Goal: Transaction & Acquisition: Obtain resource

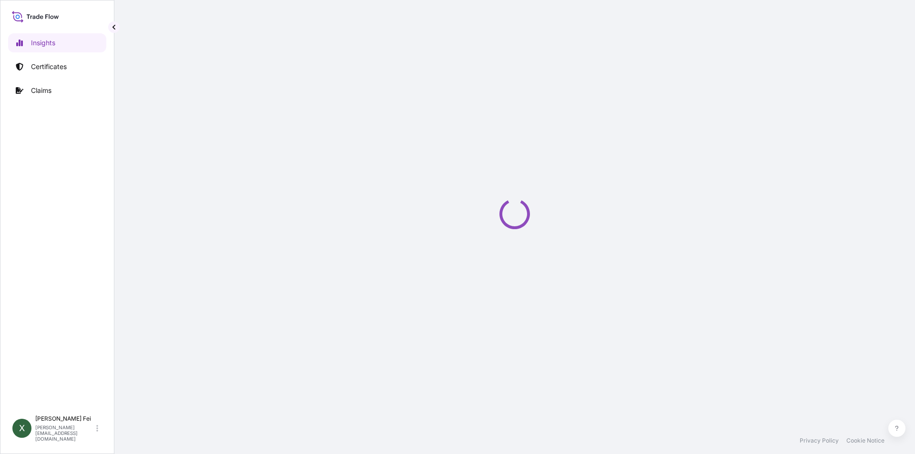
select select "2025"
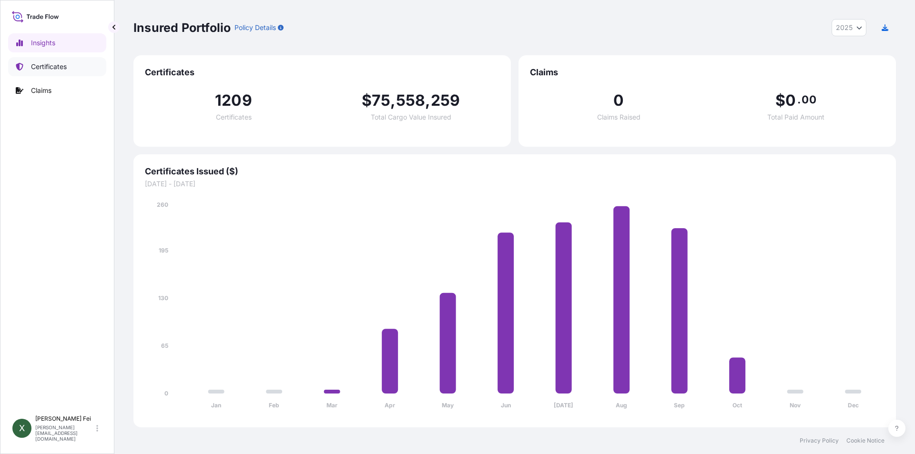
click at [54, 68] on p "Certificates" at bounding box center [49, 67] width 36 height 10
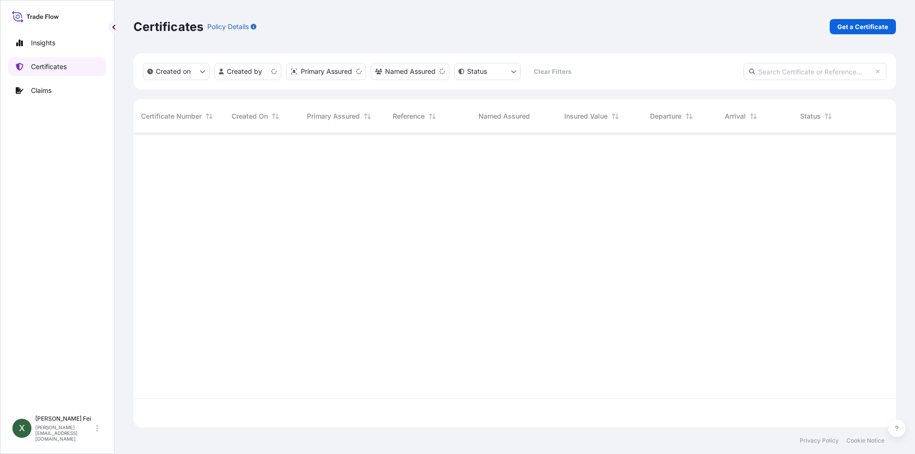
scroll to position [292, 756]
click at [851, 32] on link "Get a Certificate" at bounding box center [863, 26] width 66 height 15
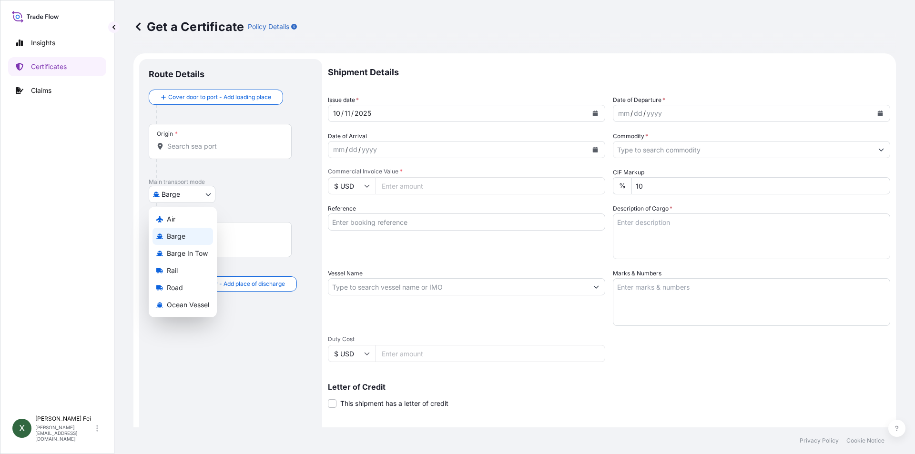
click at [189, 192] on body "Insights Certificates Claims X [PERSON_NAME] [PERSON_NAME][EMAIL_ADDRESS][DOMAI…" at bounding box center [457, 227] width 915 height 454
click at [200, 307] on span "Ocean Vessel" at bounding box center [188, 305] width 42 height 10
select select "Ocean Vessel"
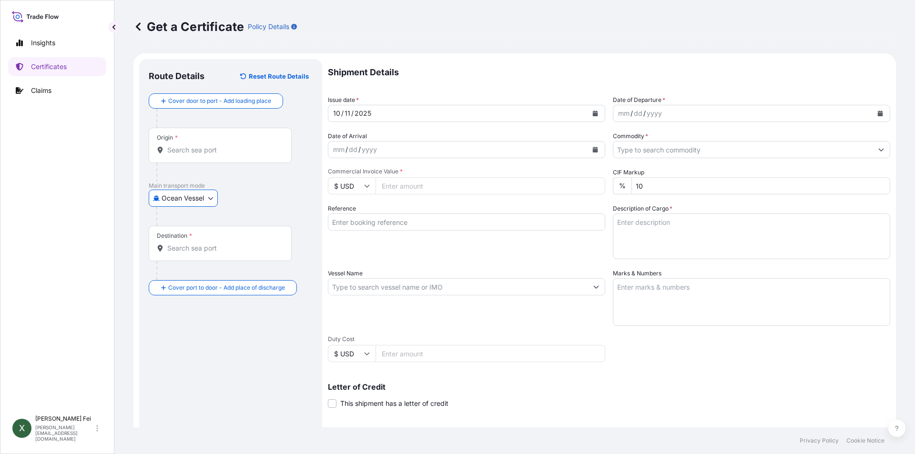
click at [222, 153] on input "Origin *" at bounding box center [223, 150] width 113 height 10
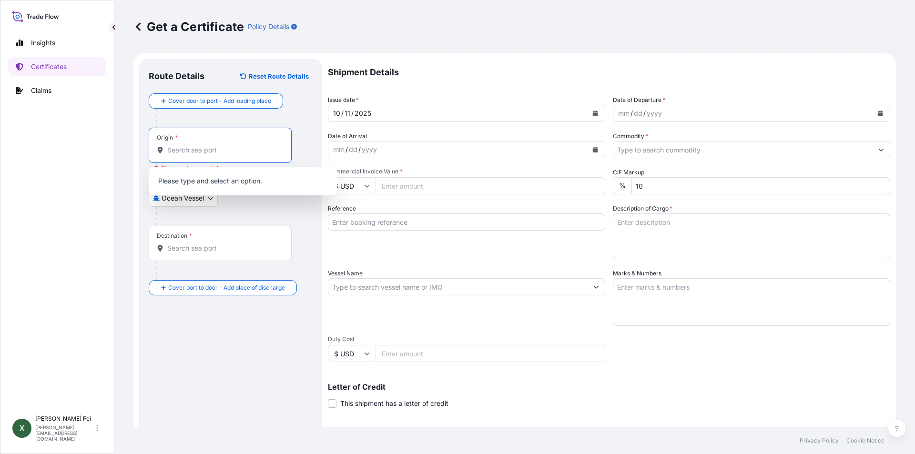
click at [179, 149] on input "Origin * Please select an origin" at bounding box center [223, 150] width 113 height 10
paste input "[GEOGRAPHIC_DATA]"
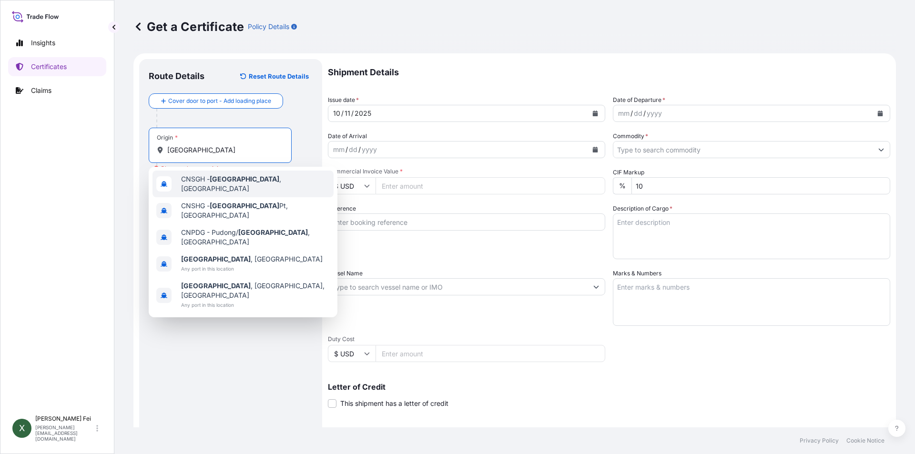
click at [246, 183] on span "CNSGH - [GEOGRAPHIC_DATA] , [GEOGRAPHIC_DATA]" at bounding box center [255, 183] width 149 height 19
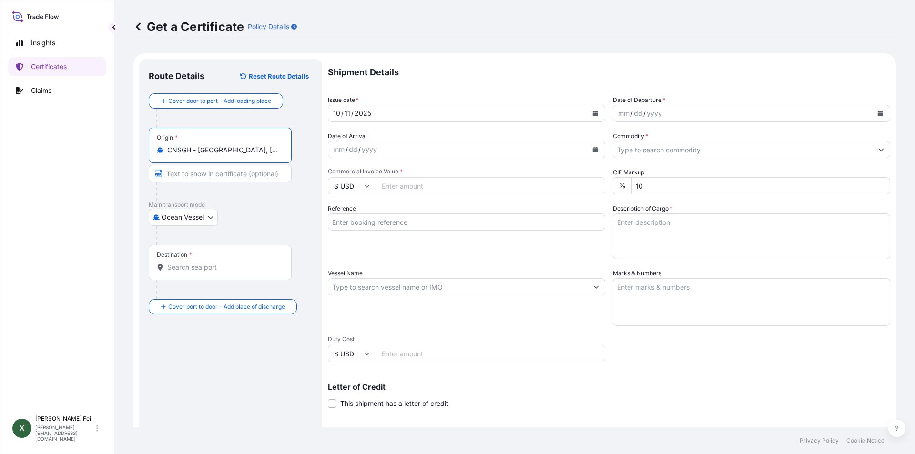
type input "CNSGH - [GEOGRAPHIC_DATA], [GEOGRAPHIC_DATA]"
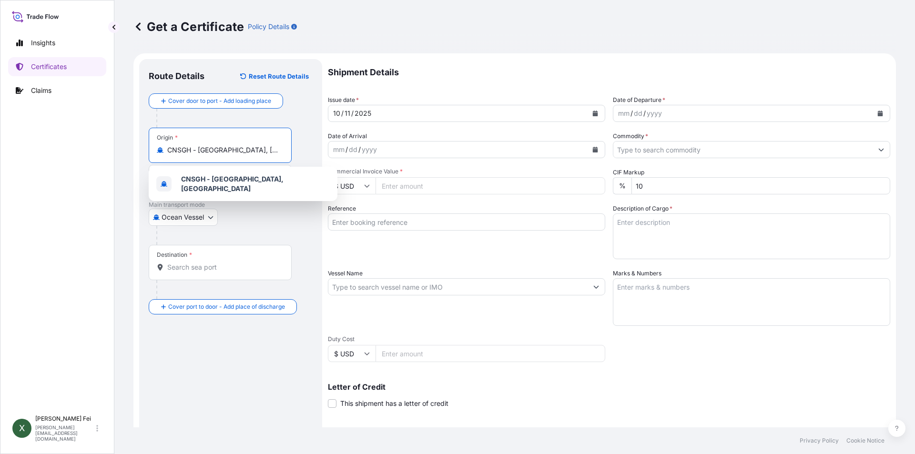
click at [194, 272] on input "Destination *" at bounding box center [223, 268] width 113 height 10
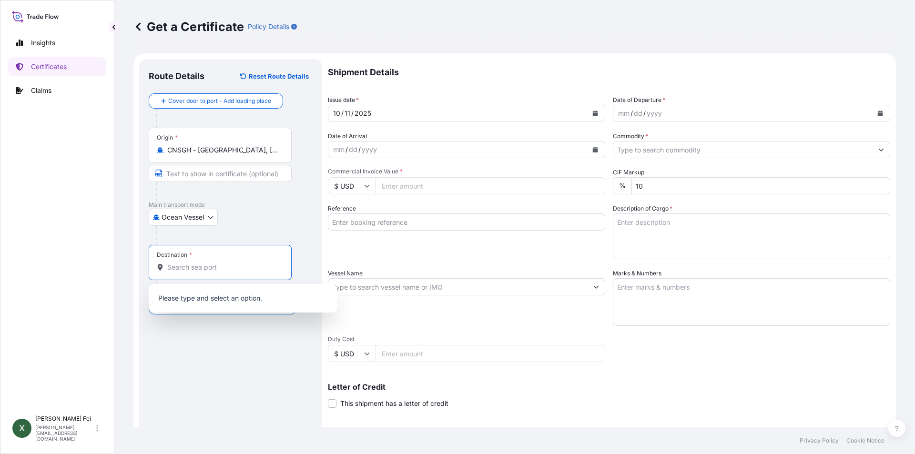
paste input "[GEOGRAPHIC_DATA]"
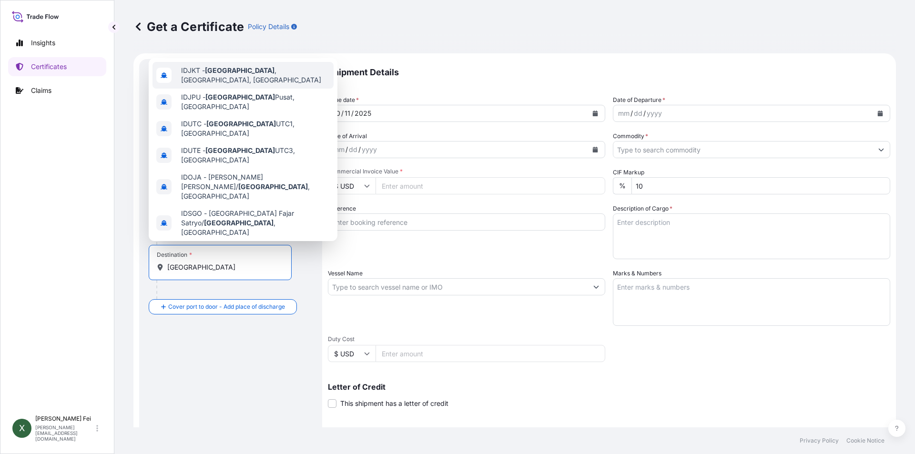
click at [246, 72] on span "IDJKT - [GEOGRAPHIC_DATA] , [GEOGRAPHIC_DATA], [GEOGRAPHIC_DATA]" at bounding box center [255, 75] width 149 height 19
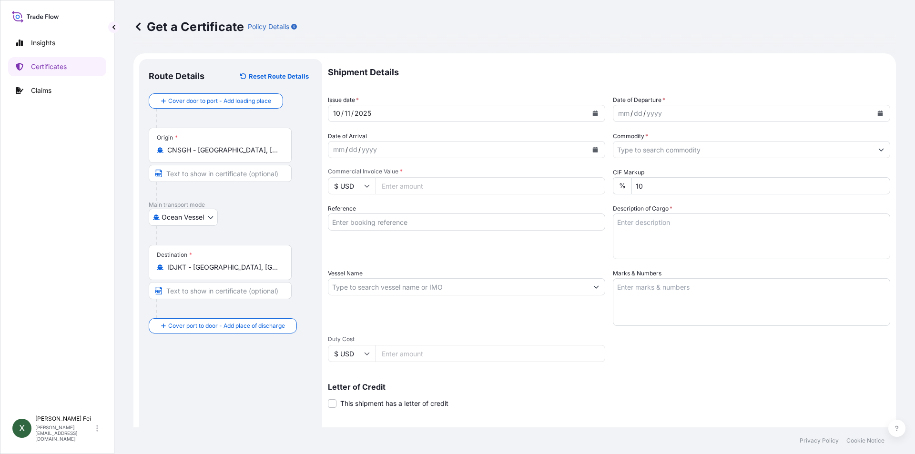
click at [285, 270] on div "Destination * IDJKT - [GEOGRAPHIC_DATA], [GEOGRAPHIC_DATA], [GEOGRAPHIC_DATA]" at bounding box center [220, 262] width 143 height 35
click at [280, 270] on input "IDJKT - [GEOGRAPHIC_DATA], [GEOGRAPHIC_DATA], [GEOGRAPHIC_DATA]" at bounding box center [223, 268] width 113 height 10
drag, startPoint x: 284, startPoint y: 267, endPoint x: 220, endPoint y: 266, distance: 64.4
click at [220, 266] on div "Destination * IDJKT - [GEOGRAPHIC_DATA], [GEOGRAPHIC_DATA], [GEOGRAPHIC_DATA]" at bounding box center [220, 262] width 143 height 35
click at [220, 266] on input "IDJKT - [GEOGRAPHIC_DATA], [GEOGRAPHIC_DATA], [GEOGRAPHIC_DATA]" at bounding box center [223, 268] width 113 height 10
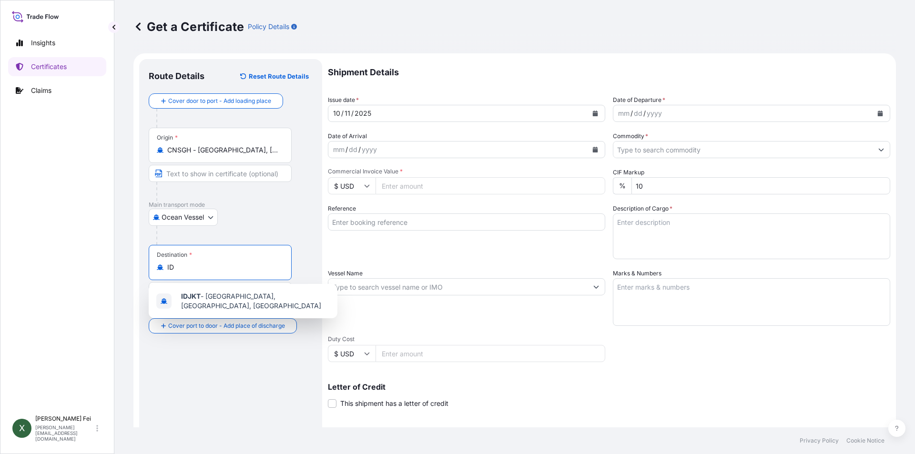
type input "I"
paste input "[GEOGRAPHIC_DATA]"
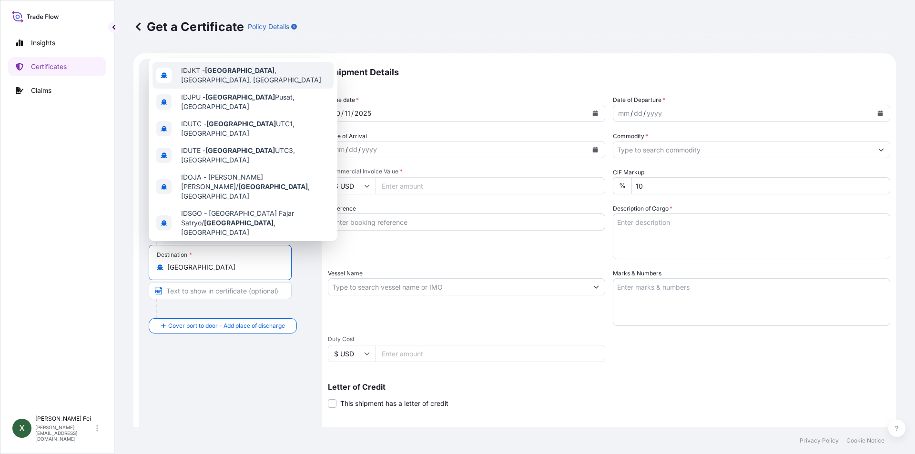
click at [276, 76] on span "IDJKT - [GEOGRAPHIC_DATA] , [GEOGRAPHIC_DATA], [GEOGRAPHIC_DATA]" at bounding box center [255, 75] width 149 height 19
type input "IDJKT - [GEOGRAPHIC_DATA], [GEOGRAPHIC_DATA], [GEOGRAPHIC_DATA]"
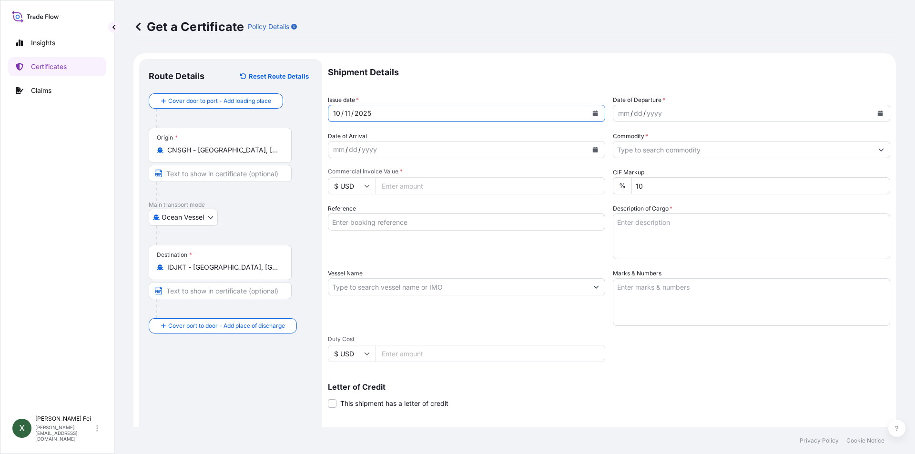
click at [593, 112] on icon "Calendar" at bounding box center [596, 114] width 6 height 6
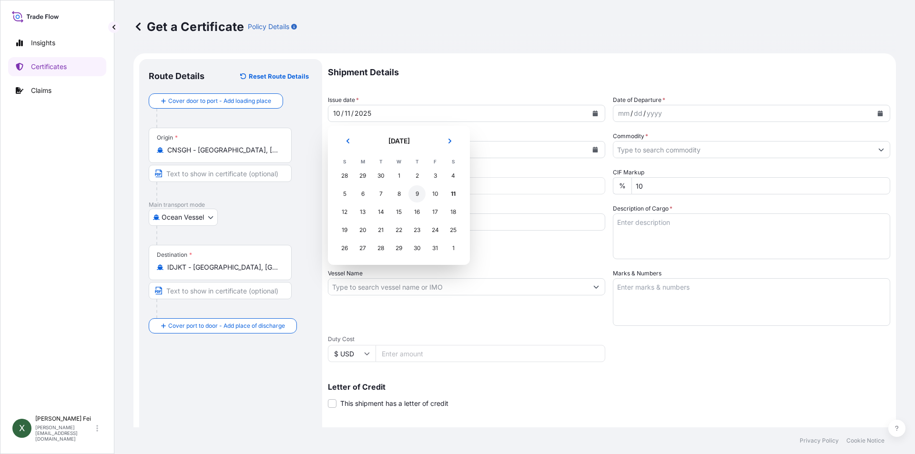
click at [415, 196] on div "9" at bounding box center [417, 193] width 17 height 17
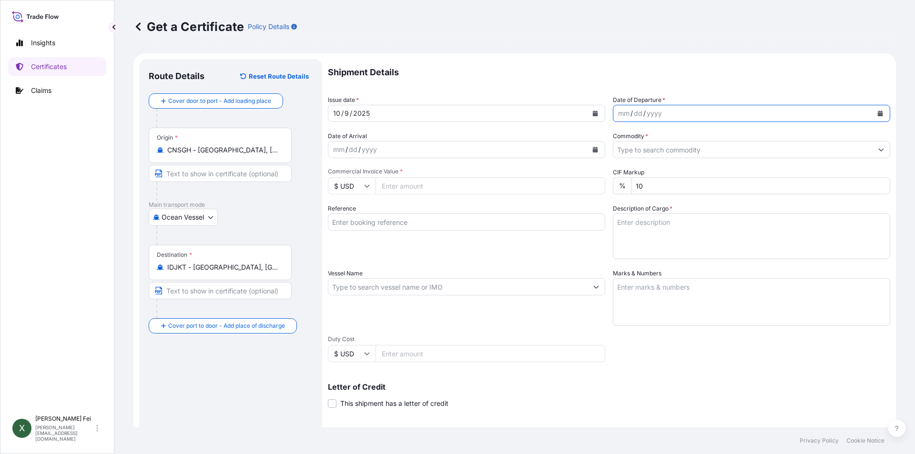
click at [873, 109] on button "Calendar" at bounding box center [880, 113] width 15 height 15
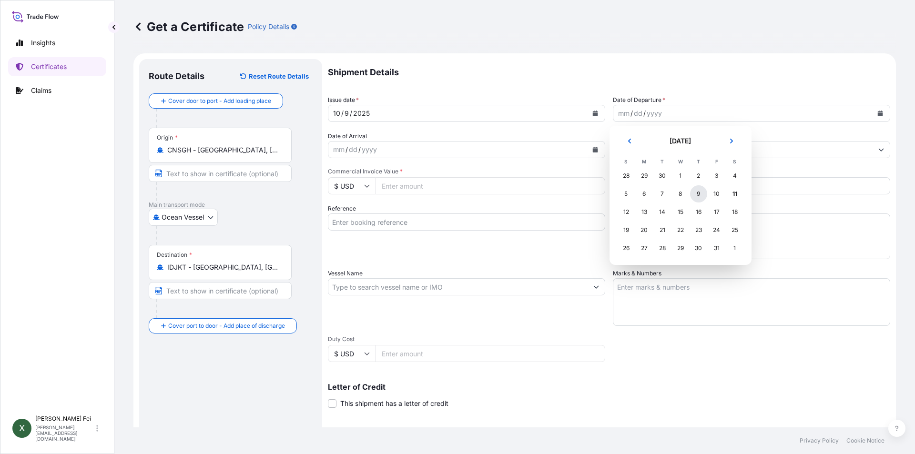
click at [700, 194] on div "9" at bounding box center [698, 193] width 17 height 17
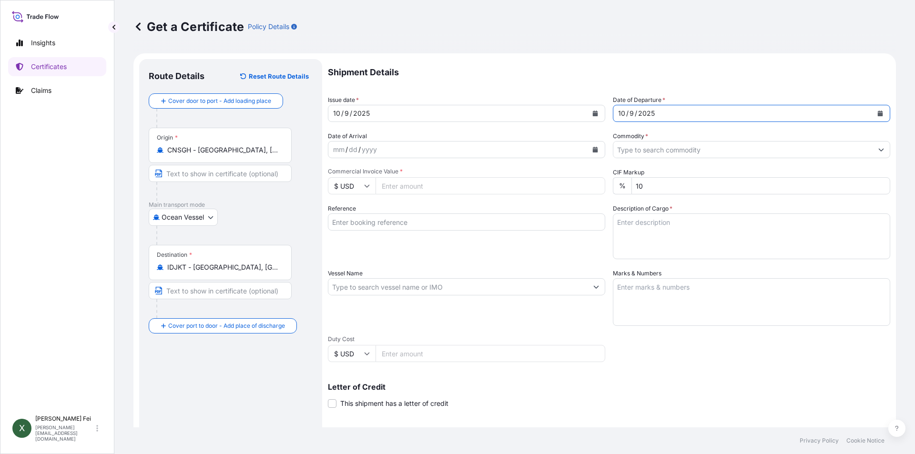
click at [664, 151] on input "Commodity *" at bounding box center [743, 149] width 259 height 17
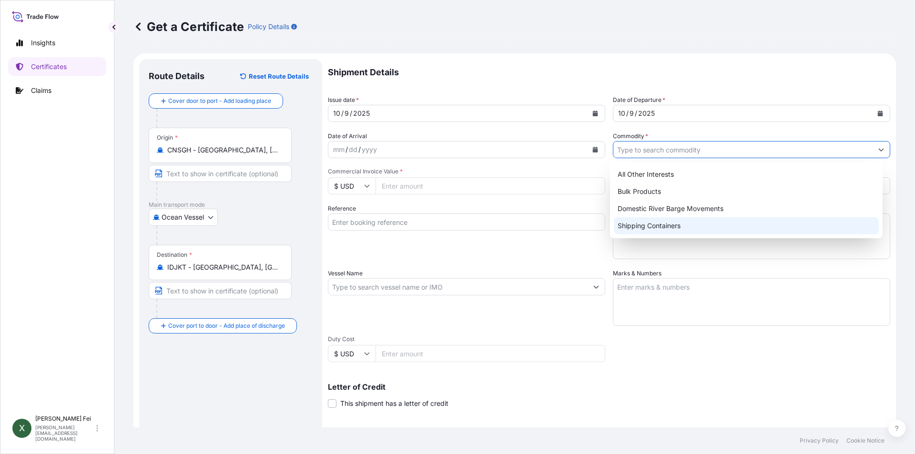
click at [650, 225] on div "Shipping Containers" at bounding box center [747, 225] width 266 height 17
type input "Shipping Containers"
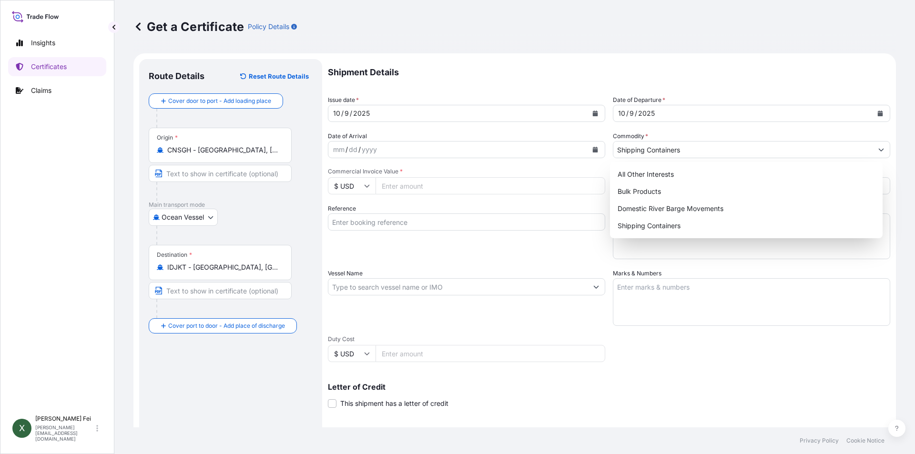
click at [395, 183] on input "Commercial Invoice Value *" at bounding box center [491, 185] width 230 height 17
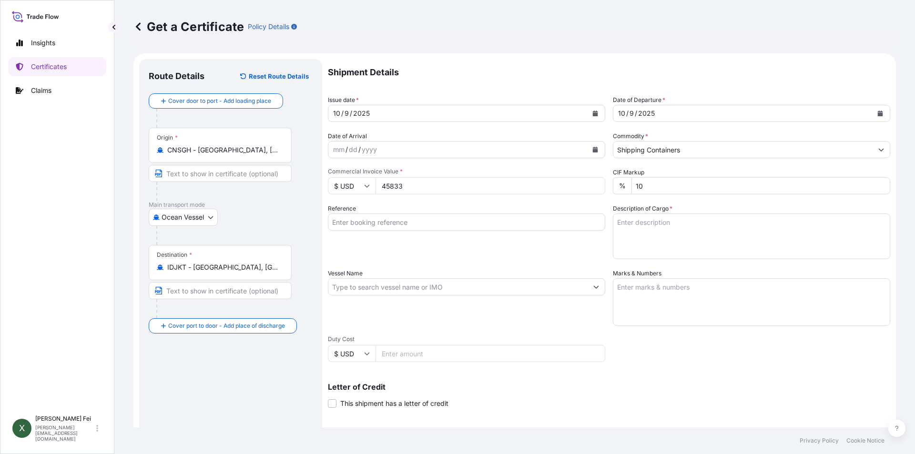
type input "45833"
click at [510, 253] on div "Reference" at bounding box center [466, 231] width 277 height 55
click at [408, 223] on input "Reference" at bounding box center [466, 222] width 277 height 17
paste input "CPL0364843"
type input "CPL0364843"
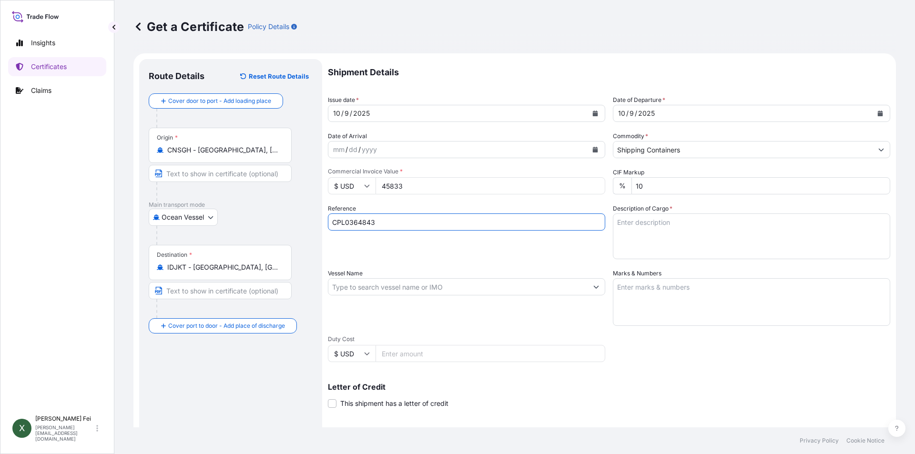
click at [645, 227] on textarea "Description of Cargo *" at bounding box center [751, 237] width 277 height 46
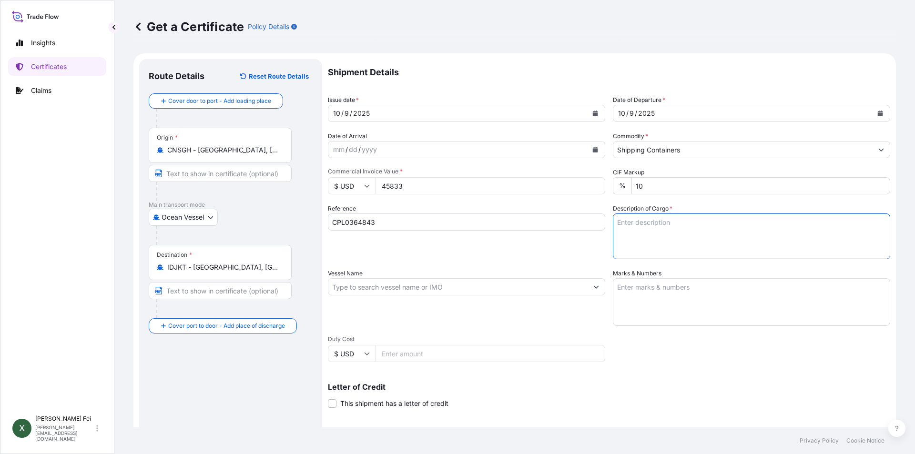
paste textarea "12 PALLETS"
paste textarea "CARBOSET(R) CR735,"
paste textarea "55G PL OH DRUM"
paste textarea "HS CODE:3903.90"
paste textarea "SOLSPERSE(TM) 20000C, 8GA STEEL DRUM HS CODE:3402.41"
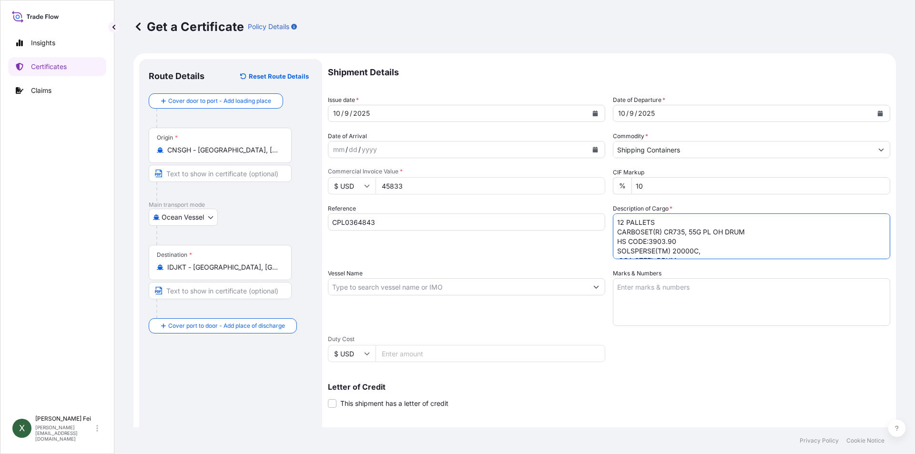
scroll to position [15, 0]
click at [615, 245] on textarea "12 PALLETS CARBOSET(R) CR735, 55G PL OH DRUM HS CODE:3903.90 SOLSPERSE(TM) 2000…" at bounding box center [751, 237] width 277 height 46
click at [615, 251] on textarea "12 PALLETS CARBOSET(R) CR735, 55G PL OH DRUM HS CODE:3903.90 SOLSPERSE(TM) 2000…" at bounding box center [751, 237] width 277 height 46
click at [616, 248] on textarea "12 PALLETS CARBOSET(R) CR735, 55G PL OH DRUM HS CODE:3903.90 SOLSPERSE(TM) 2000…" at bounding box center [751, 237] width 277 height 46
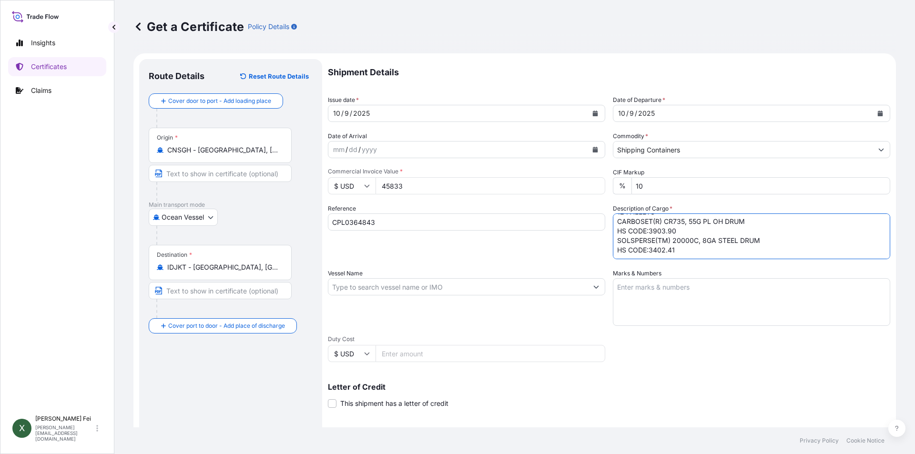
click at [690, 254] on textarea "12 PALLETS CARBOSET(R) CR735, 55G PL OH DRUM HS CODE:3903.90 SOLSPERSE(TM) 2000…" at bounding box center [751, 237] width 277 height 46
paste textarea "SOLSPERSE(TM) W100C, PLASTIC JERRICAN HS CODE:3907.29"
click at [616, 244] on textarea "12 PALLETS CARBOSET(R) CR735, 55G PL OH DRUM HS CODE:3903.90 SOLSPERSE(TM) 2000…" at bounding box center [751, 237] width 277 height 46
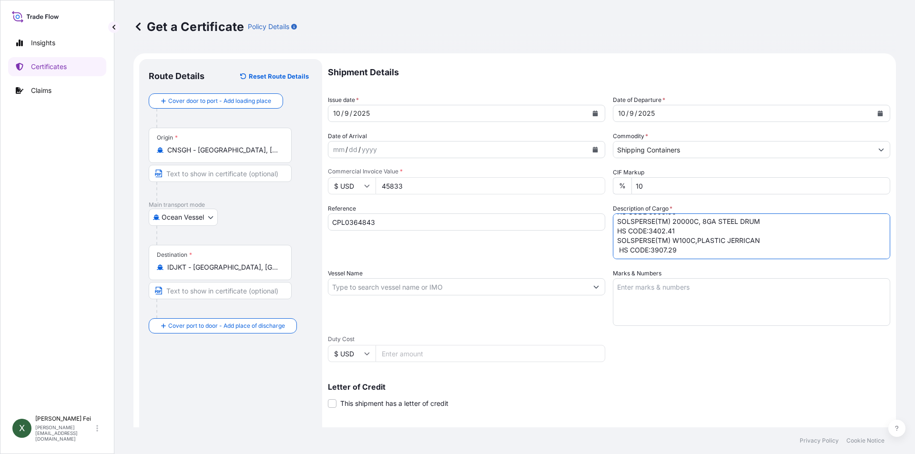
scroll to position [30, 0]
click at [617, 247] on textarea "12 PALLETS CARBOSET(R) CR735, 55G PL OH DRUM HS CODE:3903.90 SOLSPERSE(TM) 2000…" at bounding box center [751, 237] width 277 height 46
click at [710, 248] on textarea "12 PALLETS CARBOSET(R) CR735, 55G PL OH DRUM HS CODE:3903.90 SOLSPERSE(TM) 2000…" at bounding box center [751, 237] width 277 height 46
paste textarea "SOLSPERSE(TM) W100C, 55G PL OH DRUM HS CODE:3907.29"
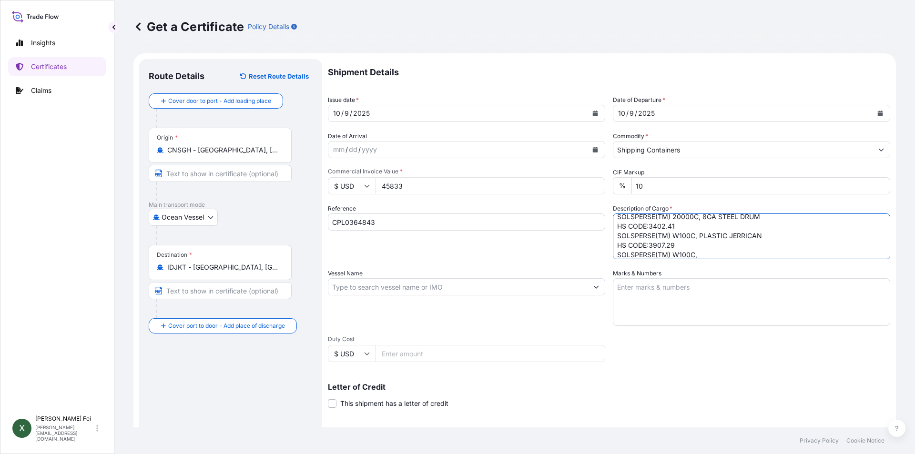
scroll to position [53, 0]
click at [614, 238] on textarea "12 PALLETS CARBOSET(R) CR735, 55G PL OH DRUM HS CODE:3903.90 SOLSPERSE(TM) 2000…" at bounding box center [751, 237] width 277 height 46
click at [615, 245] on textarea "12 PALLETS CARBOSET(R) CR735, 55G PL OH DRUM HS CODE:3903.90 SOLSPERSE(TM) 2000…" at bounding box center [751, 237] width 277 height 46
click at [616, 248] on textarea "12 PALLETS CARBOSET(R) CR735, 55G PL OH DRUM HS CODE:3903.90 SOLSPERSE(TM) 2000…" at bounding box center [751, 237] width 277 height 46
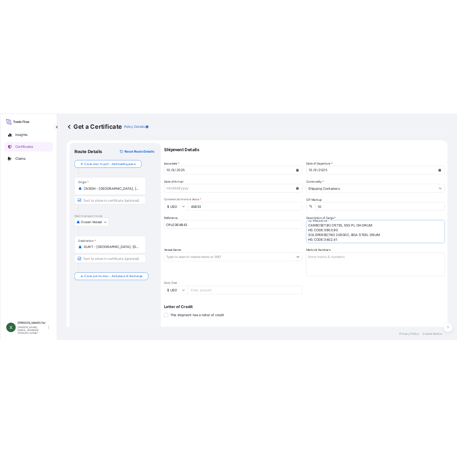
scroll to position [0, 0]
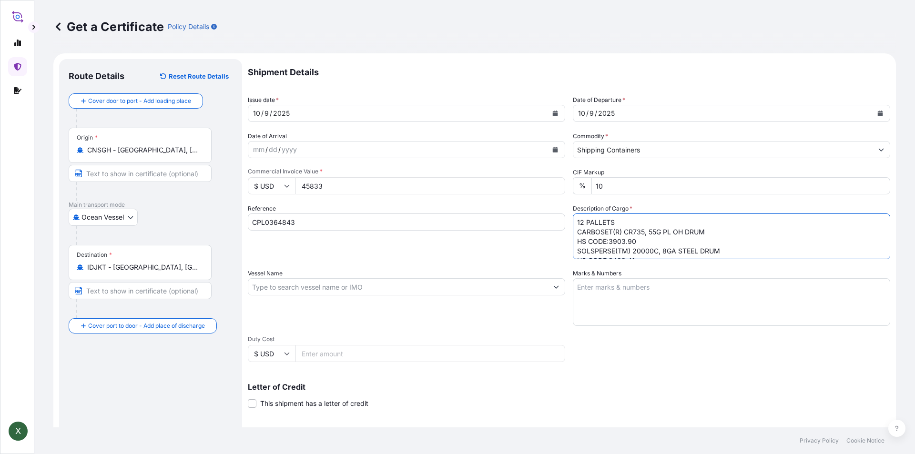
type textarea "12 PALLETS CARBOSET(R) CR735, 55G PL OH DRUM HS CODE:3903.90 SOLSPERSE(TM) 2000…"
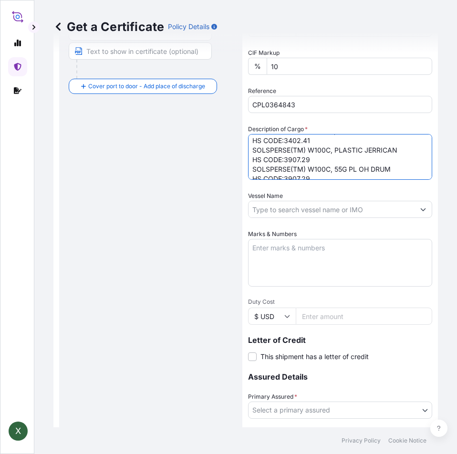
scroll to position [49, 0]
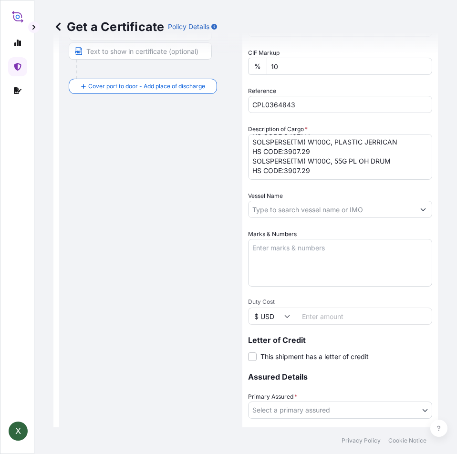
click at [285, 210] on input "Vessel Name" at bounding box center [331, 209] width 166 height 17
paste input "[PERSON_NAME]"
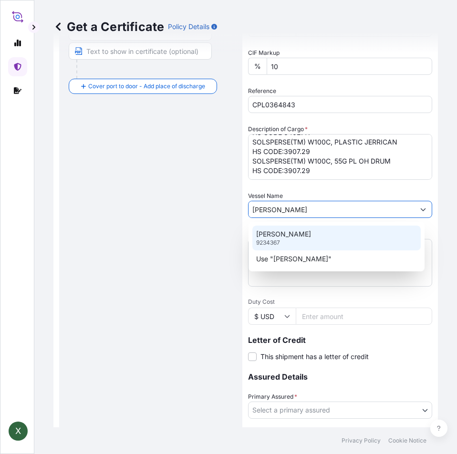
click at [337, 233] on div "[PERSON_NAME] 9234367" at bounding box center [336, 237] width 168 height 25
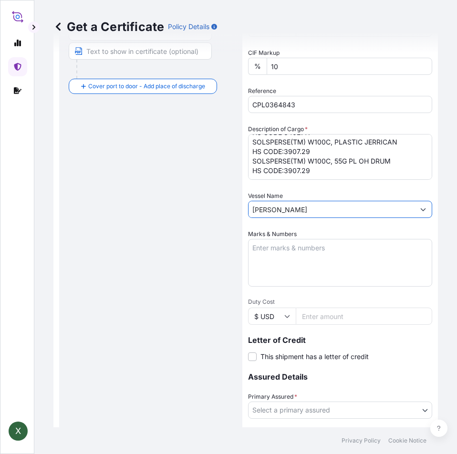
type input "[PERSON_NAME]"
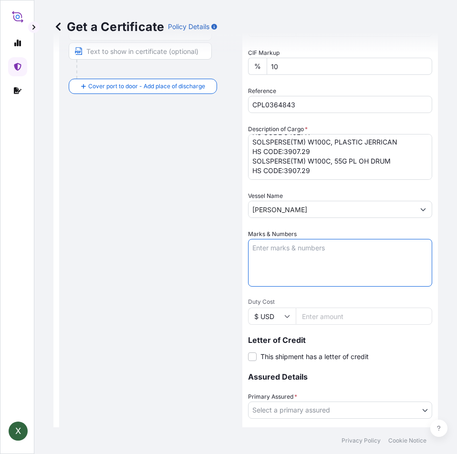
click at [313, 275] on textarea "Marks & Numbers" at bounding box center [340, 263] width 184 height 48
paste textarea "PT BRENNTAG"
click at [355, 252] on textarea "PT BRENNTAG" at bounding box center [340, 263] width 184 height 48
paste textarea "21340_ROH_25_193"
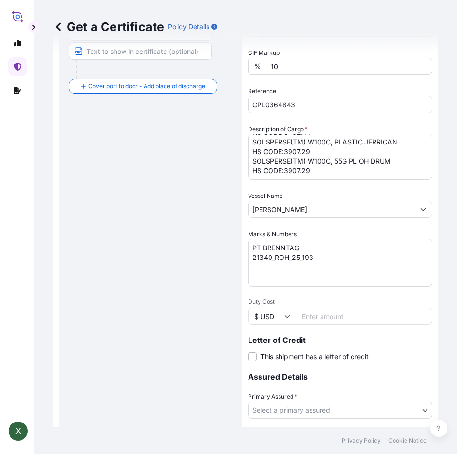
click at [324, 258] on textarea "PT BRENNTAG 21340_ROH_25_193" at bounding box center [340, 263] width 184 height 48
paste textarea "[GEOGRAPHIC_DATA]"
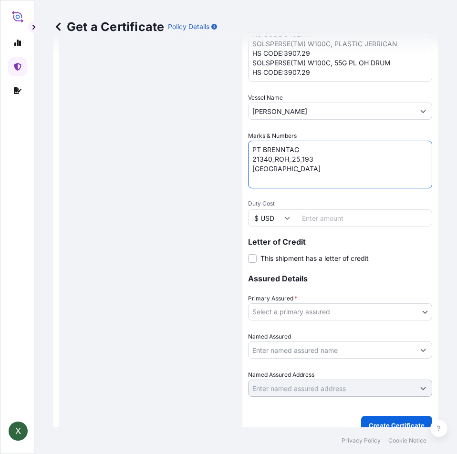
scroll to position [351, 0]
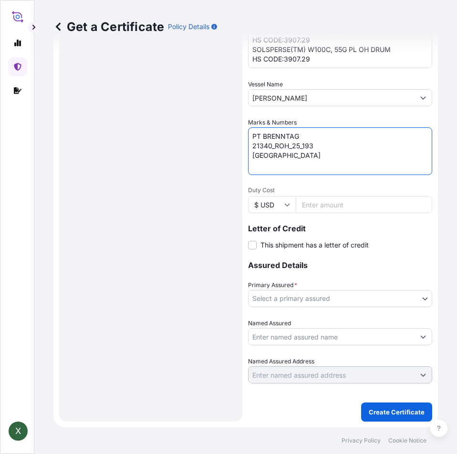
type textarea "PT BRENNTAG 21340_ROH_25_193 [GEOGRAPHIC_DATA]"
click at [348, 298] on body "X Get a Certificate Policy Details Route Details Reset Route Details Cover door…" at bounding box center [228, 227] width 457 height 454
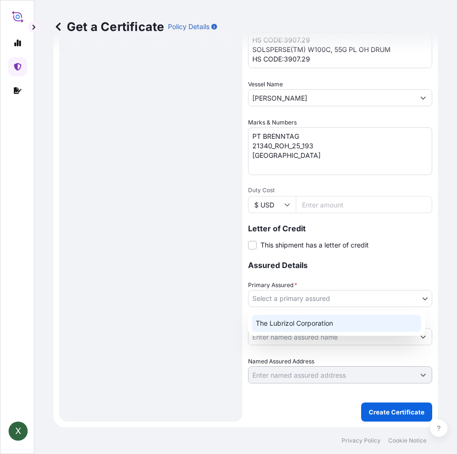
click at [308, 325] on div "The Lubrizol Corporation" at bounding box center [336, 323] width 169 height 17
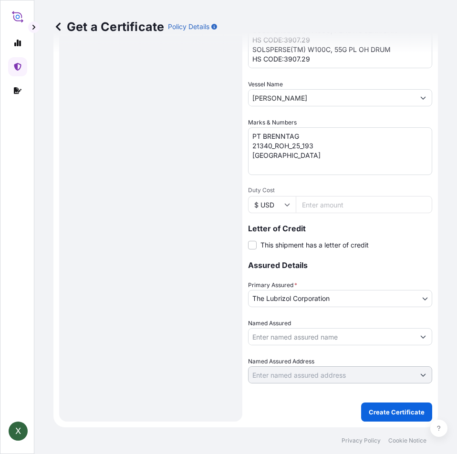
click at [279, 333] on input "Named Assured" at bounding box center [331, 336] width 166 height 17
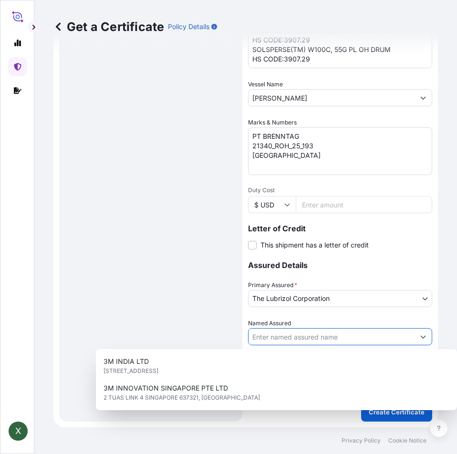
paste input "PT BRENNTAG"
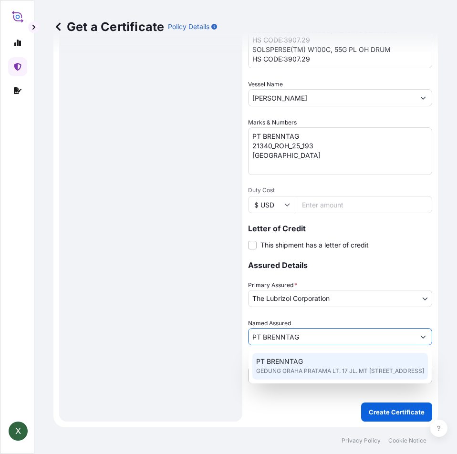
click at [359, 376] on span "GEDUNG GRAHA PRATAMA LT. 17 JL. MT [STREET_ADDRESS]" at bounding box center [340, 371] width 168 height 10
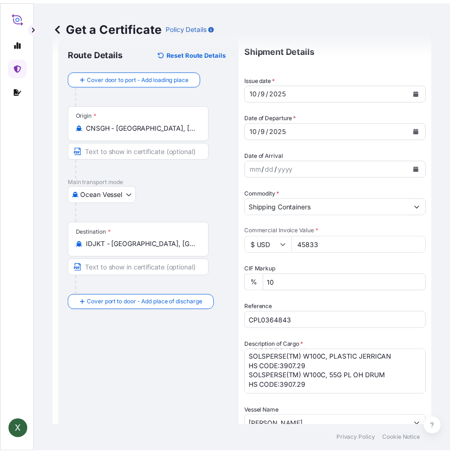
scroll to position [0, 0]
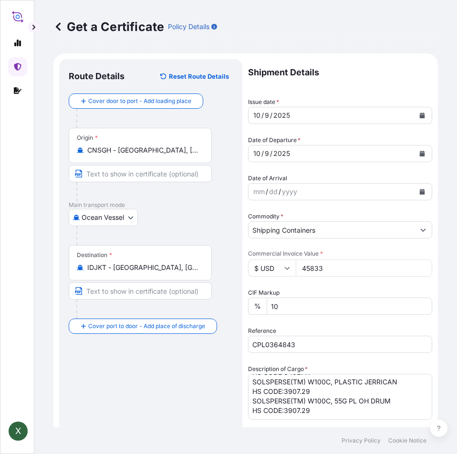
type input "PT BRENNTAG"
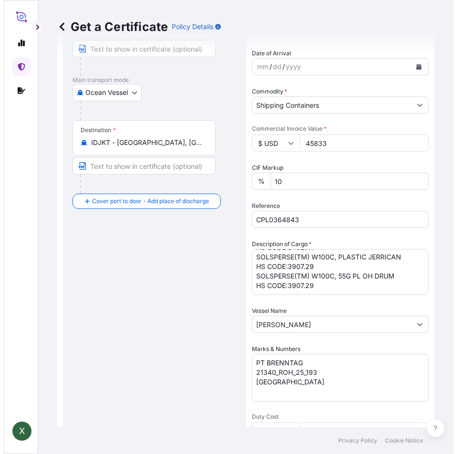
scroll to position [130, 0]
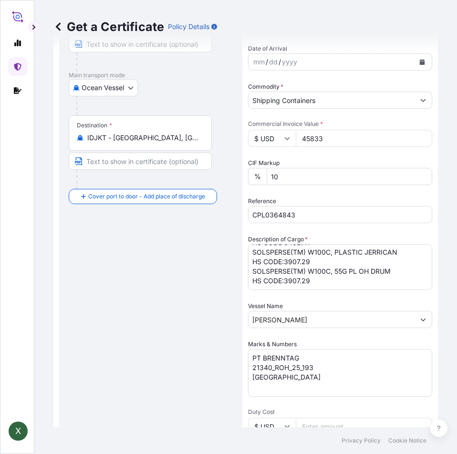
click at [454, 258] on html "1 option available. X Get a Certificate Policy Details Route Details Reset Rout…" at bounding box center [228, 227] width 457 height 454
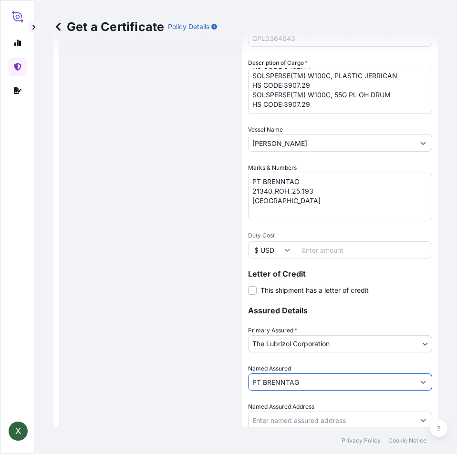
scroll to position [351, 0]
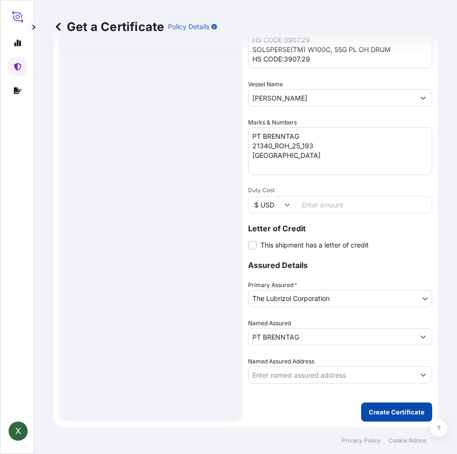
click at [382, 415] on p "Create Certificate" at bounding box center [397, 412] width 56 height 10
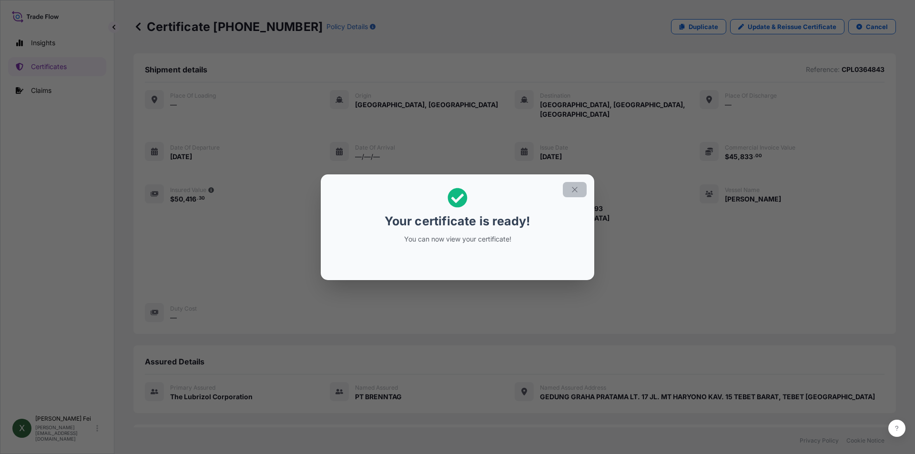
click at [571, 194] on icon "button" at bounding box center [575, 189] width 9 height 9
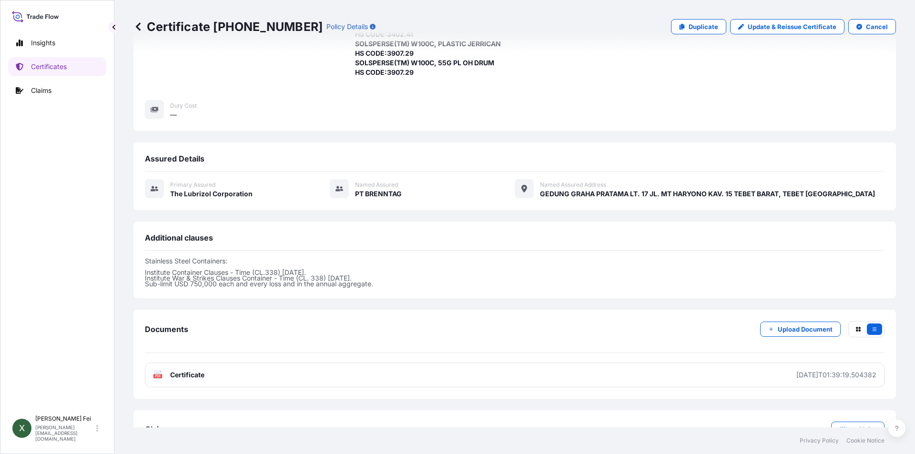
scroll to position [225, 0]
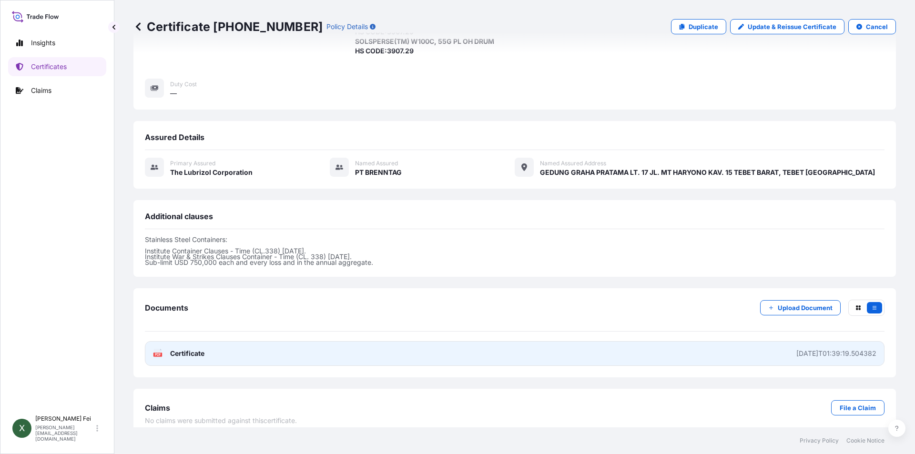
click at [254, 345] on link "PDF Certificate [DATE]T01:39:19.504382" at bounding box center [515, 353] width 740 height 25
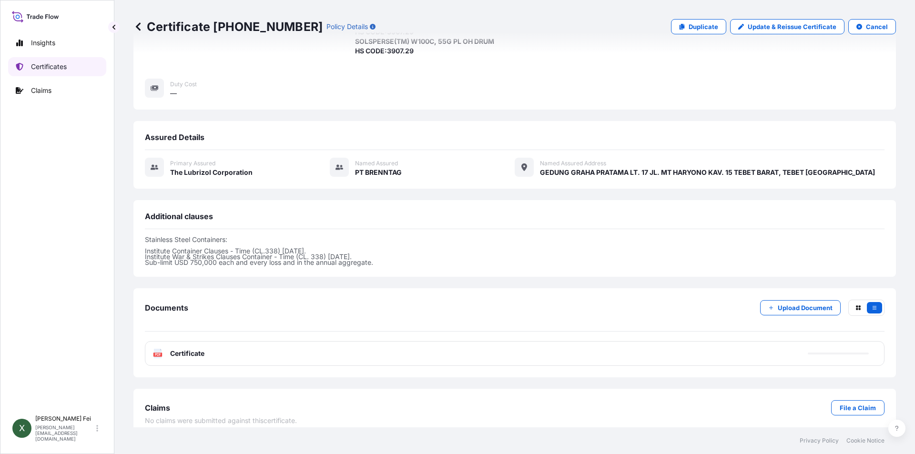
click at [48, 68] on p "Certificates" at bounding box center [49, 67] width 36 height 10
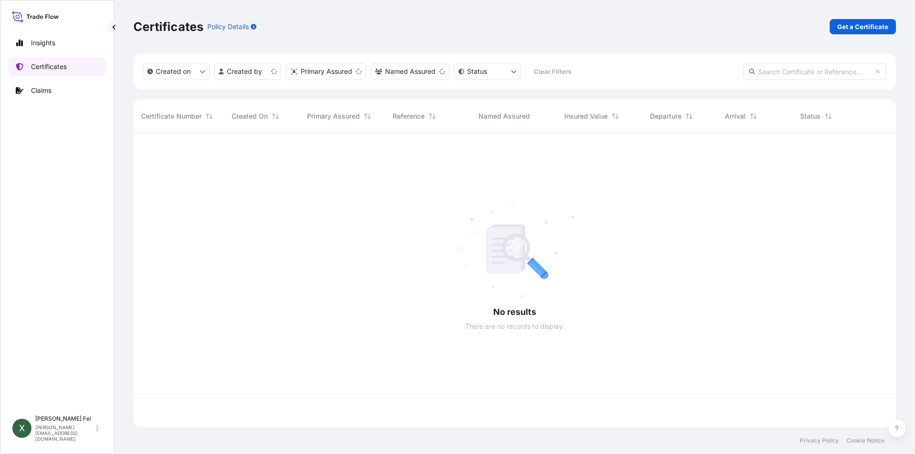
scroll to position [292, 756]
click at [856, 30] on p "Get a Certificate" at bounding box center [863, 27] width 51 height 10
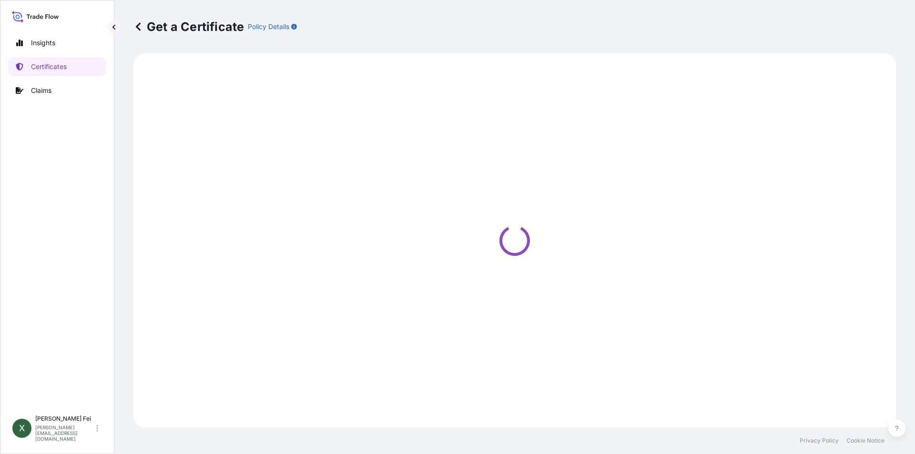
select select "Barge"
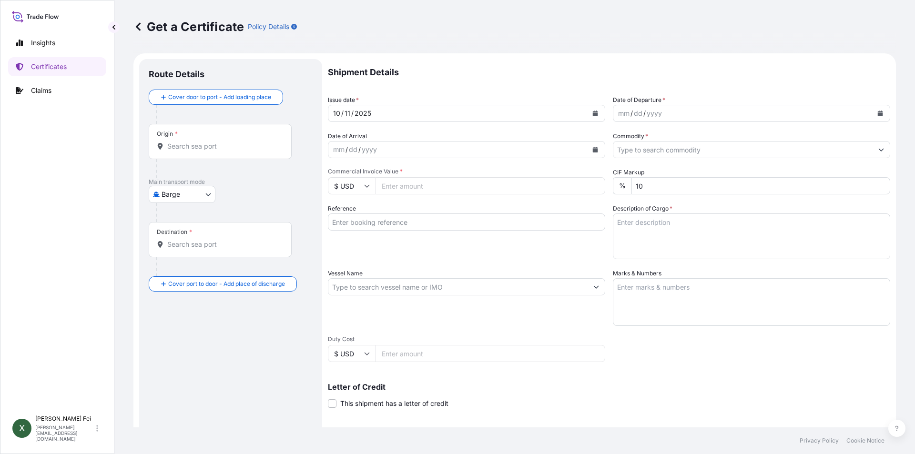
click at [188, 190] on body "Insights Certificates Claims X [PERSON_NAME] [PERSON_NAME][EMAIL_ADDRESS][DOMAI…" at bounding box center [457, 227] width 915 height 454
click at [205, 307] on span "Ocean Vessel" at bounding box center [188, 305] width 42 height 10
click at [200, 149] on input "Origin *" at bounding box center [223, 150] width 113 height 10
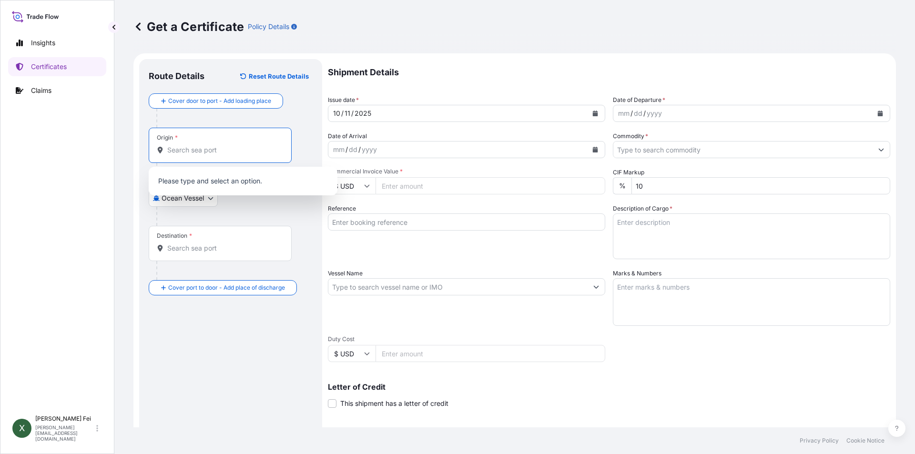
paste input "[GEOGRAPHIC_DATA]"
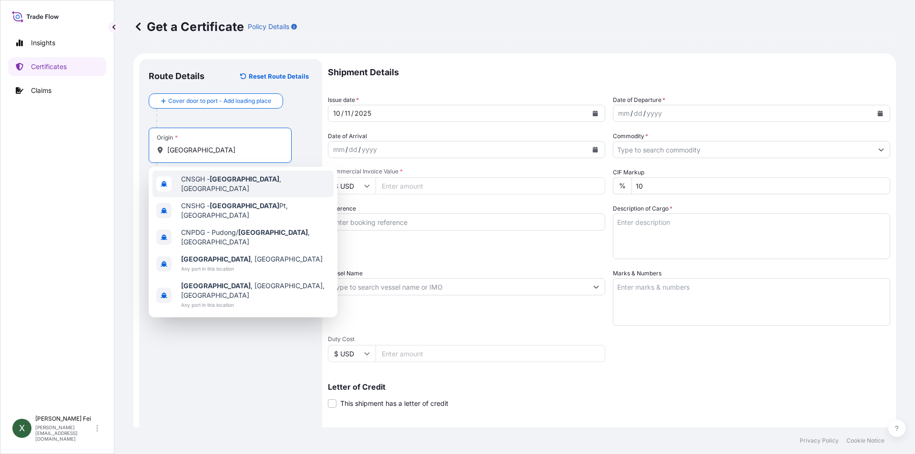
click at [250, 188] on div "CNSGH - [GEOGRAPHIC_DATA] , [GEOGRAPHIC_DATA]" at bounding box center [243, 184] width 181 height 27
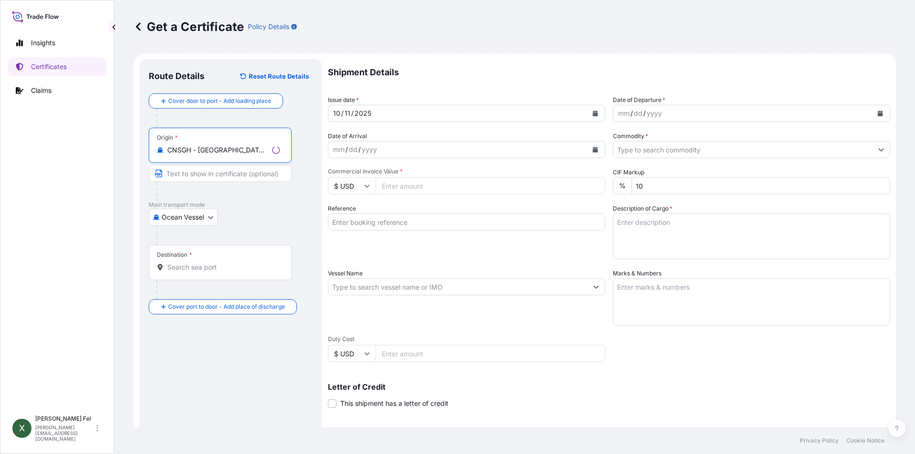
type input "CNSGH - [GEOGRAPHIC_DATA], [GEOGRAPHIC_DATA]"
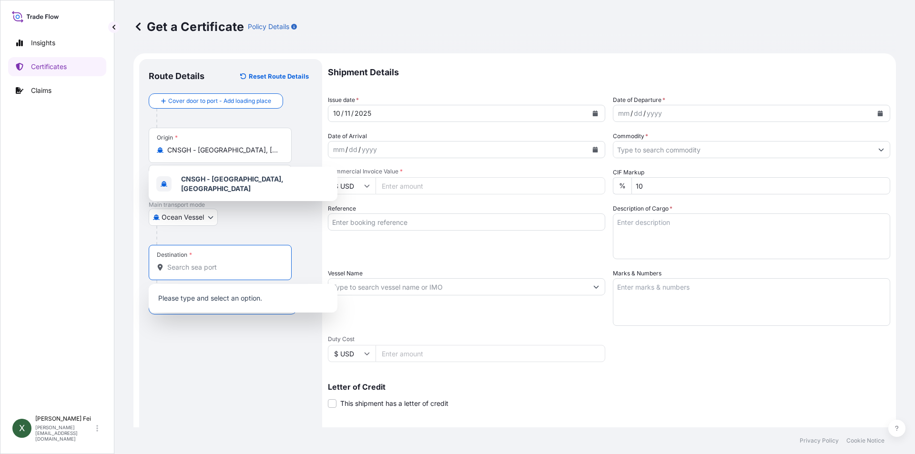
click at [212, 267] on input "Destination *" at bounding box center [223, 268] width 113 height 10
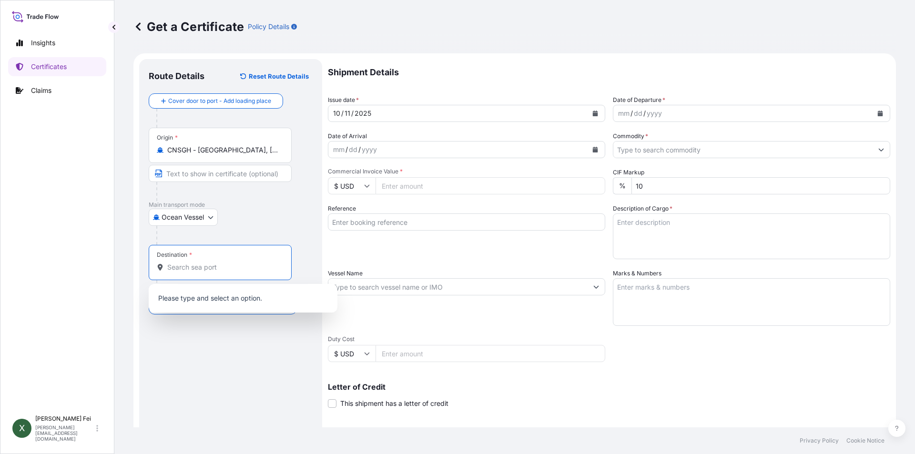
paste input "PORT KELANG"
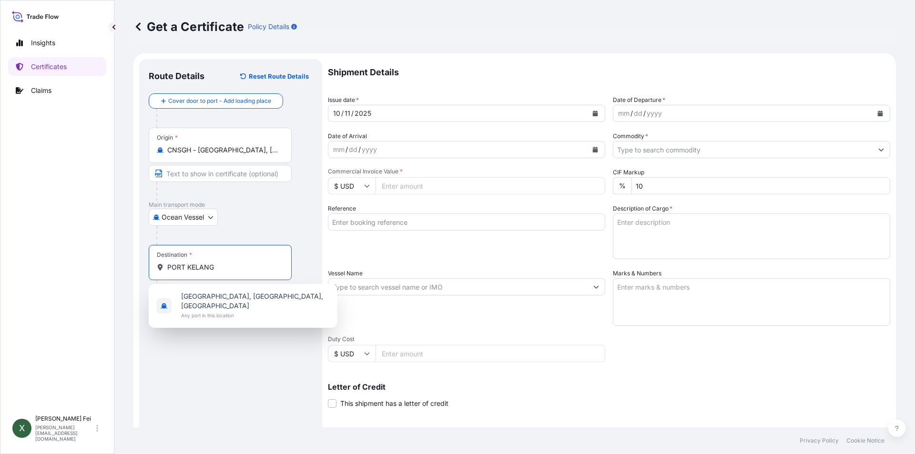
click at [220, 266] on input "PORT KELANG" at bounding box center [223, 268] width 113 height 10
click at [237, 300] on span "[GEOGRAPHIC_DATA], [GEOGRAPHIC_DATA], [GEOGRAPHIC_DATA]" at bounding box center [255, 301] width 149 height 19
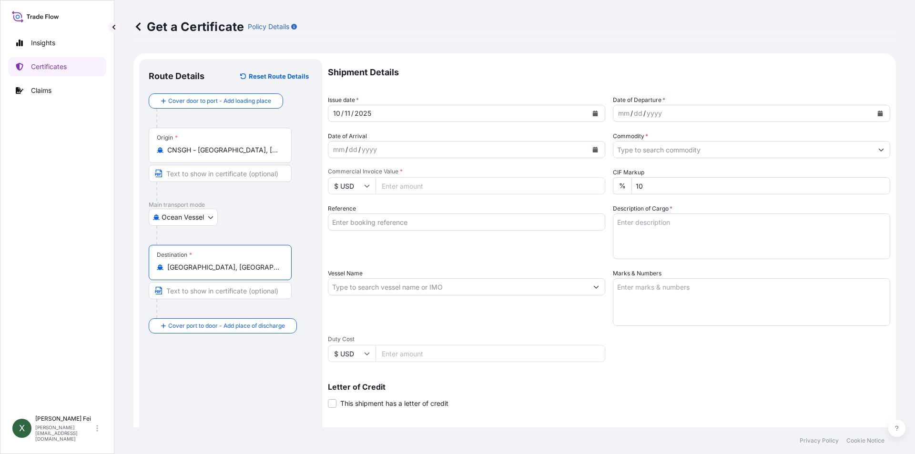
drag, startPoint x: 198, startPoint y: 267, endPoint x: 168, endPoint y: 265, distance: 30.1
click at [168, 265] on input "[GEOGRAPHIC_DATA], [GEOGRAPHIC_DATA], [GEOGRAPHIC_DATA]" at bounding box center [223, 268] width 113 height 10
drag, startPoint x: 283, startPoint y: 266, endPoint x: 168, endPoint y: 269, distance: 114.4
click at [168, 269] on div "[GEOGRAPHIC_DATA], [GEOGRAPHIC_DATA], [GEOGRAPHIC_DATA]" at bounding box center [220, 268] width 127 height 10
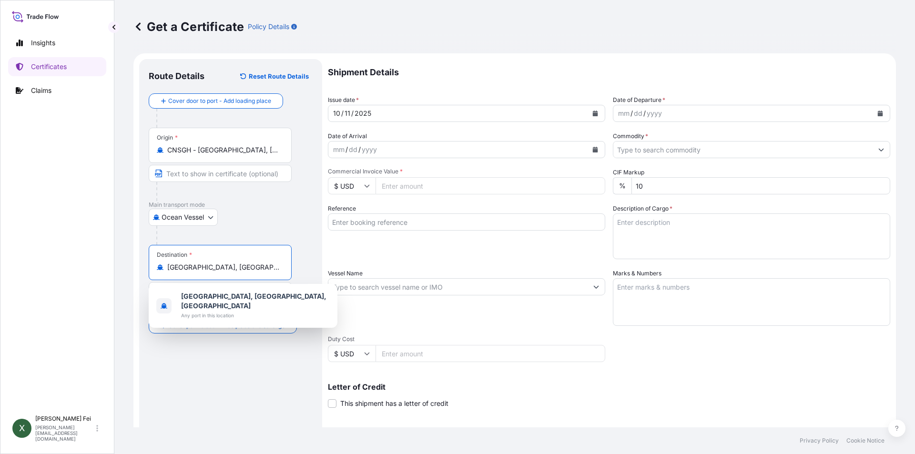
click at [268, 263] on input "[GEOGRAPHIC_DATA], [GEOGRAPHIC_DATA], [GEOGRAPHIC_DATA]" at bounding box center [223, 268] width 113 height 10
type input "P"
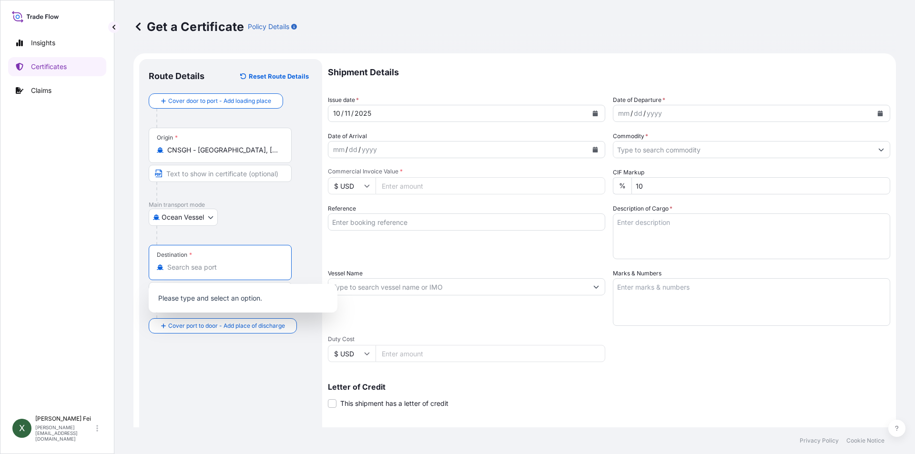
paste input "[GEOGRAPHIC_DATA]"
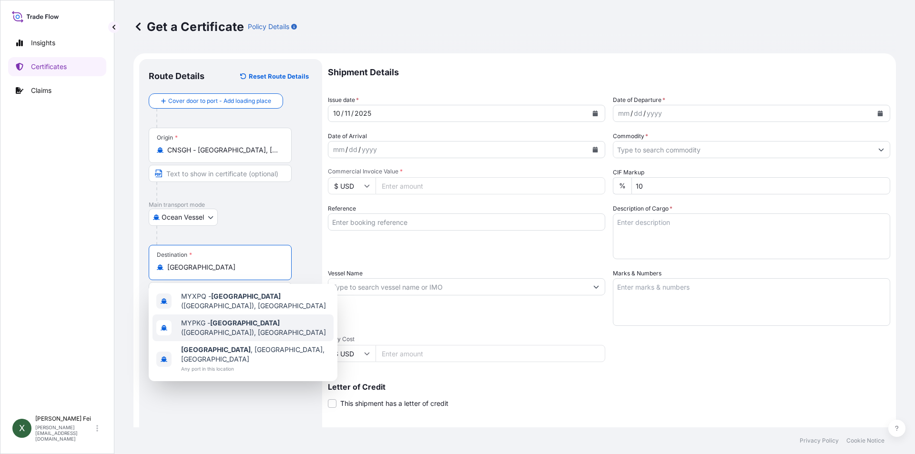
click at [252, 323] on span "MYPKG - [GEOGRAPHIC_DATA] ([GEOGRAPHIC_DATA]), [GEOGRAPHIC_DATA]" at bounding box center [255, 327] width 149 height 19
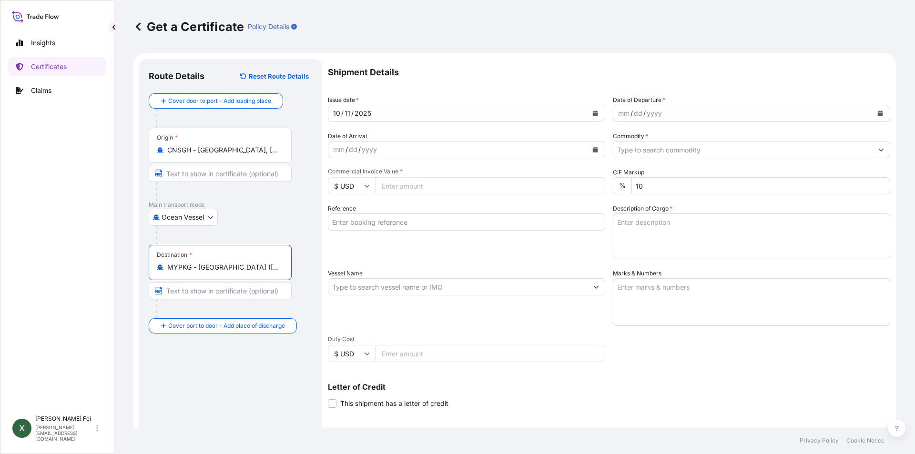
type input "MYPKG - [GEOGRAPHIC_DATA] ([GEOGRAPHIC_DATA]), [GEOGRAPHIC_DATA]"
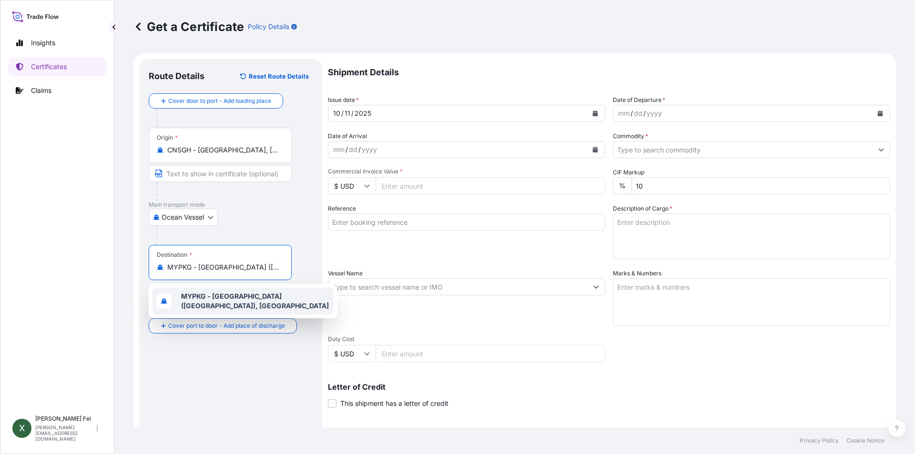
click at [216, 308] on span "MYPKG - [GEOGRAPHIC_DATA] ([GEOGRAPHIC_DATA]), [GEOGRAPHIC_DATA]" at bounding box center [255, 301] width 149 height 19
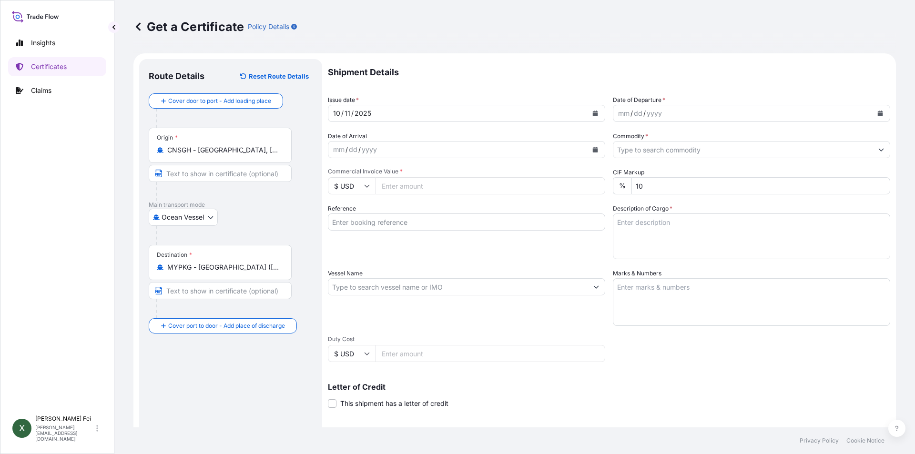
click at [215, 379] on div "Route Details Reset Route Details Cover door to port - Add loading place Place …" at bounding box center [231, 300] width 164 height 462
click at [593, 115] on icon "Calendar" at bounding box center [595, 114] width 5 height 6
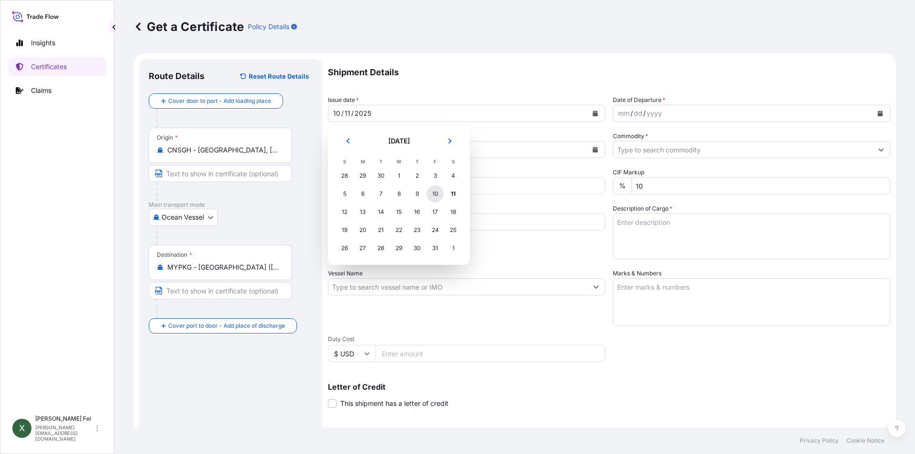
click at [437, 197] on div "10" at bounding box center [435, 193] width 17 height 17
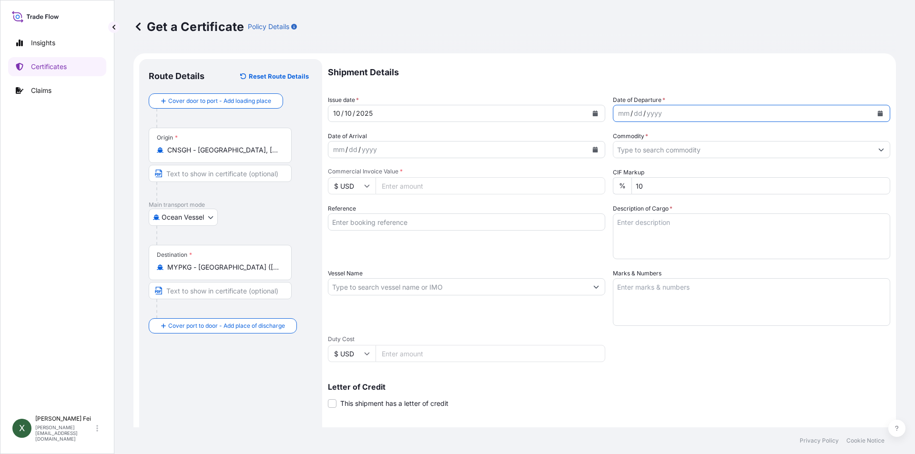
click at [878, 114] on icon "Calendar" at bounding box center [880, 114] width 5 height 6
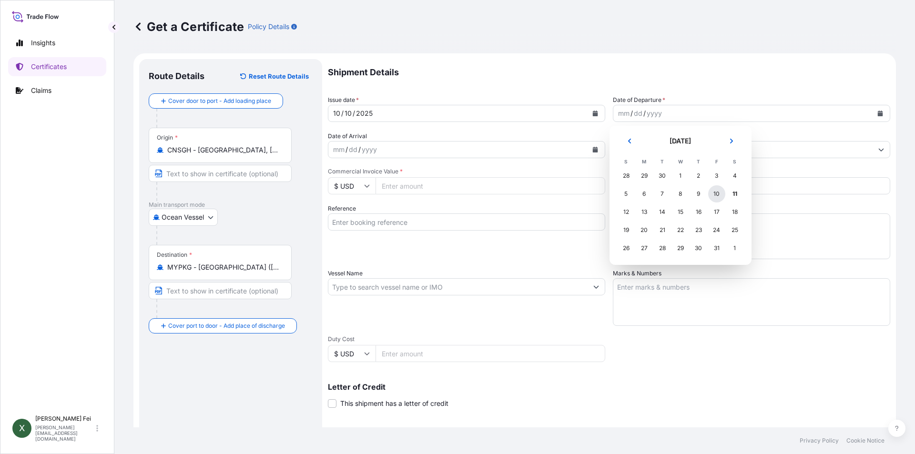
click at [719, 196] on div "10" at bounding box center [716, 193] width 17 height 17
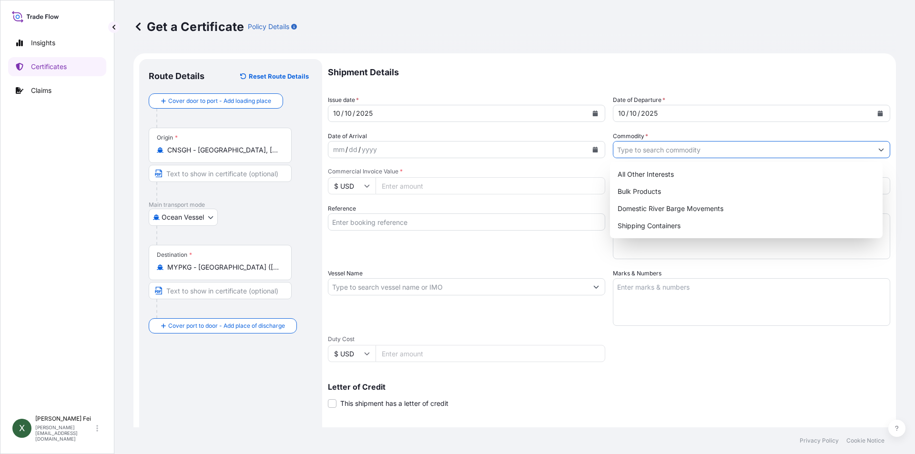
click at [679, 154] on input "Commodity *" at bounding box center [743, 149] width 259 height 17
click at [655, 223] on div "Shipping Containers" at bounding box center [747, 225] width 266 height 17
type input "Shipping Containers"
click at [408, 188] on input "Commercial Invoice Value *" at bounding box center [491, 185] width 230 height 17
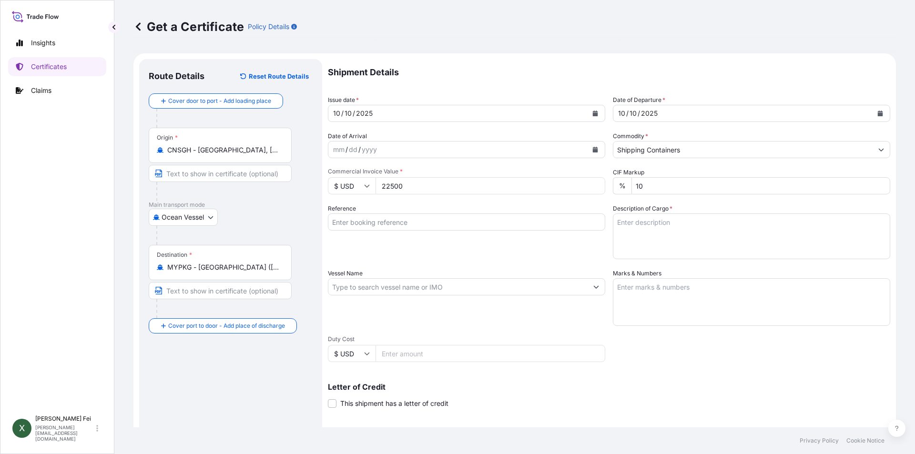
type input "22500"
click at [482, 250] on div "Reference" at bounding box center [466, 231] width 277 height 55
click at [483, 225] on input "Reference" at bounding box center [466, 222] width 277 height 17
paste input "CPL0364400"
type input "CPL0364400"
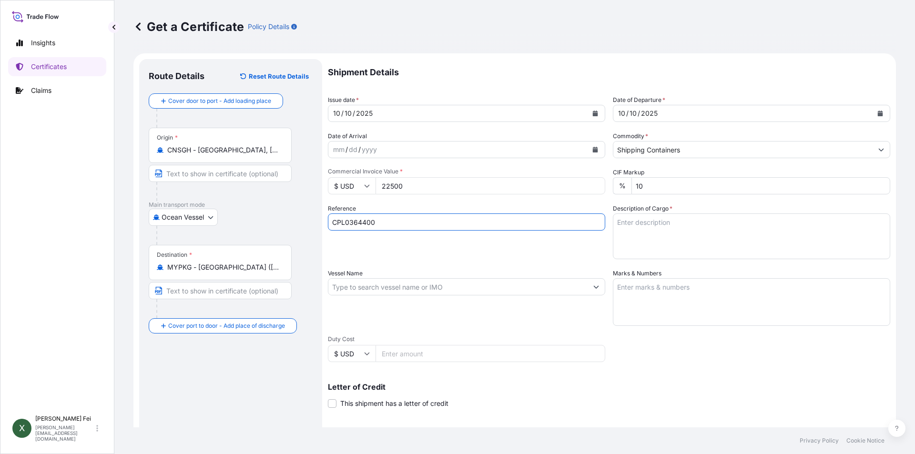
click at [515, 257] on div "Reference CPL0364400" at bounding box center [466, 231] width 277 height 55
click at [653, 232] on textarea "Description of Cargo *" at bounding box center [751, 237] width 277 height 46
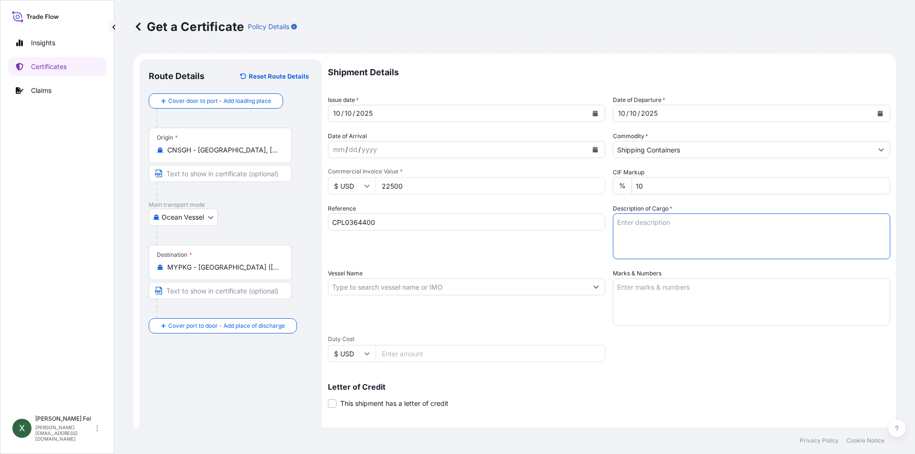
paste textarea "18 PALLETS"
paste textarea "PM-007-7 ( NOVERITE(TM) LD920N"
paste textarea "POLYMER, 1000L IBC )"
paste textarea "HS CODE:3911.90"
type textarea "18 PALLETS PM-007-7 ( NOVERITE(TM) LD920N POLYMER, 1000L IBC ) HS CODE:3911.90"
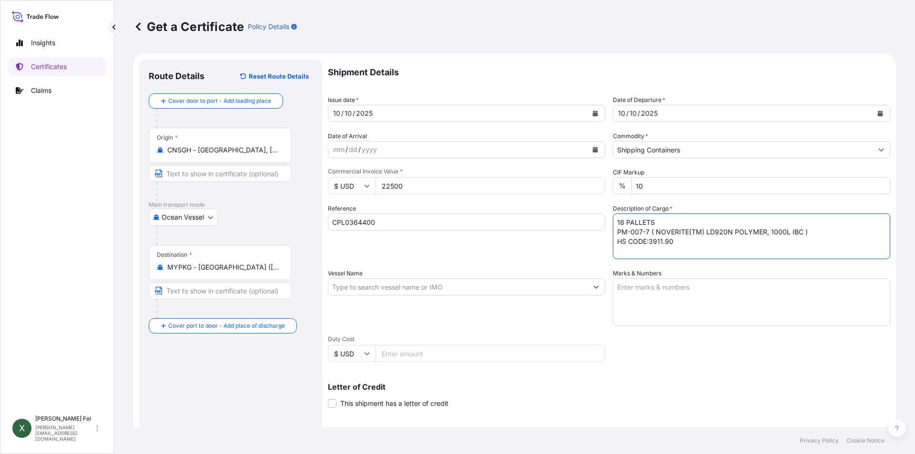
click at [384, 284] on input "Vessel Name" at bounding box center [457, 286] width 259 height 17
paste input "KMTC [GEOGRAPHIC_DATA]"
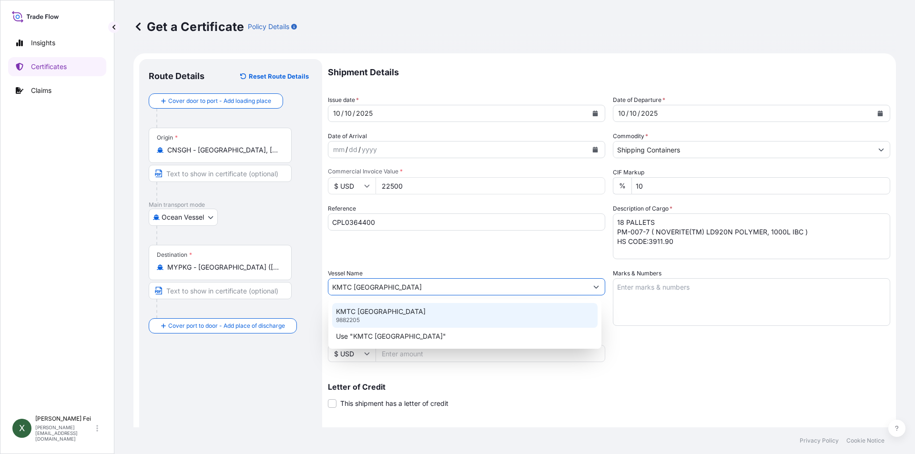
click at [377, 317] on div "KMTC [GEOGRAPHIC_DATA] 9882205" at bounding box center [465, 315] width 266 height 25
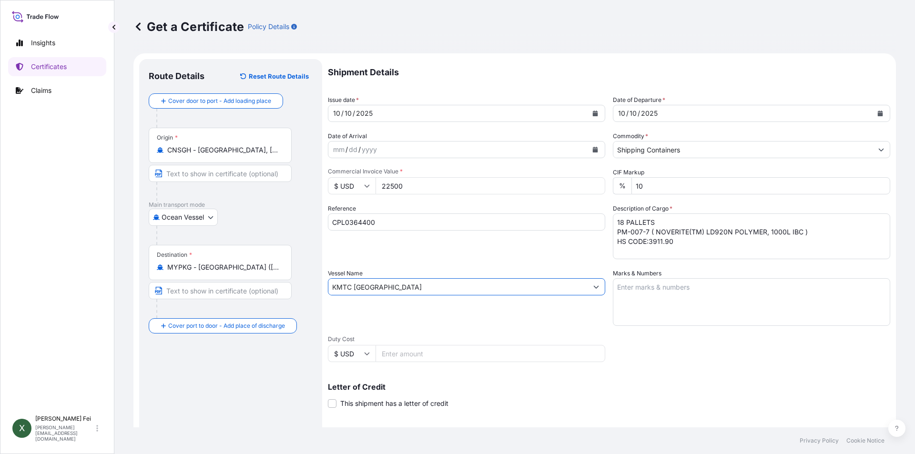
type input "KMTC [GEOGRAPHIC_DATA]"
click at [658, 297] on textarea "Marks & Numbers" at bounding box center [751, 302] width 277 height 48
paste textarea "UNITED"
paste textarea "DETERGENT"
paste textarea "INDUSTRIES"
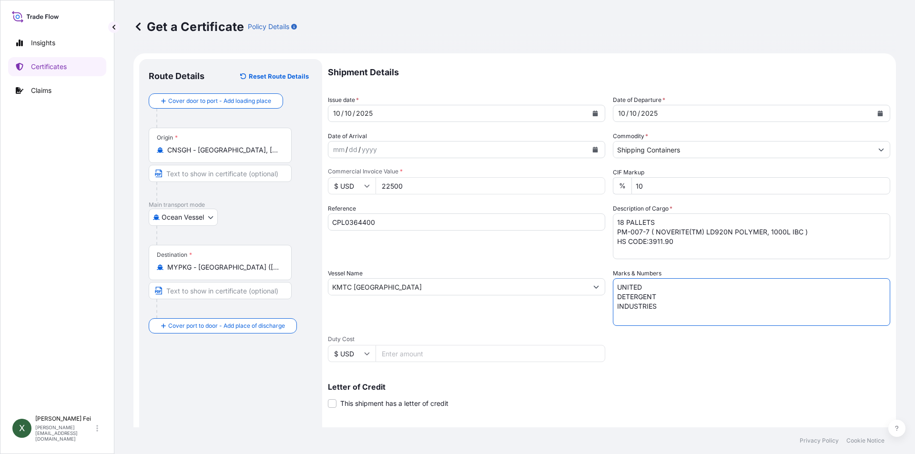
paste textarea "SDN BHD"
paste textarea "PORT KELANG"
type textarea "UNITED DETERGENT INDUSTRIES SDN BHD PORT KELANG"
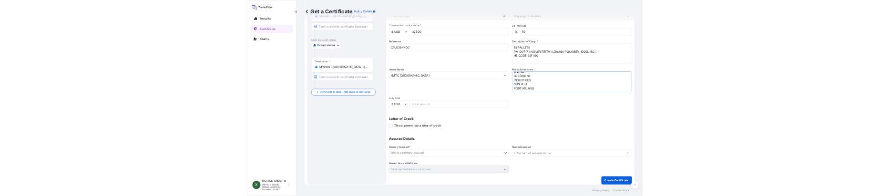
scroll to position [118, 0]
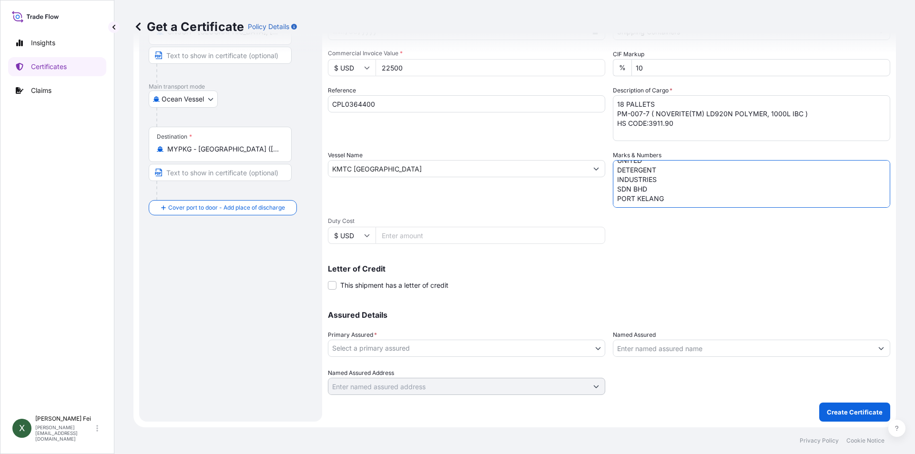
click at [385, 330] on div "Primary Assured * Select a primary assured" at bounding box center [466, 343] width 277 height 27
click at [370, 350] on body "Insights Certificates Claims X [PERSON_NAME] [PERSON_NAME][EMAIL_ADDRESS][DOMAI…" at bounding box center [457, 227] width 915 height 454
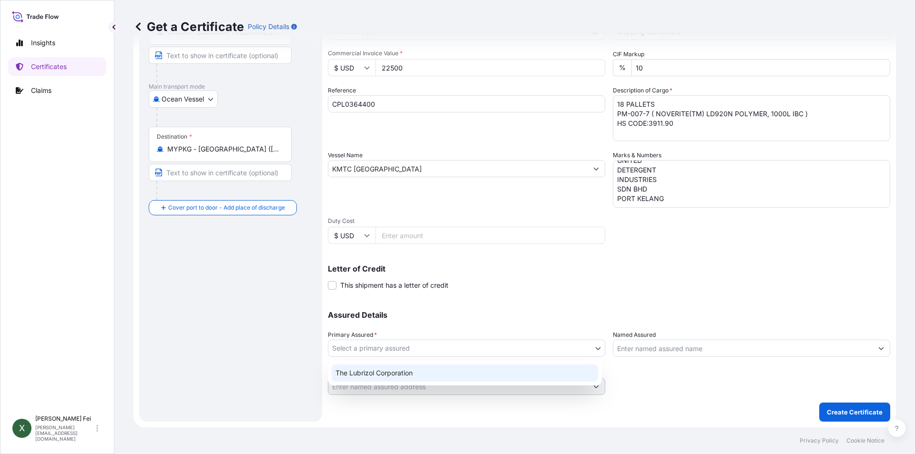
click at [367, 368] on div "The Lubrizol Corporation" at bounding box center [465, 373] width 266 height 17
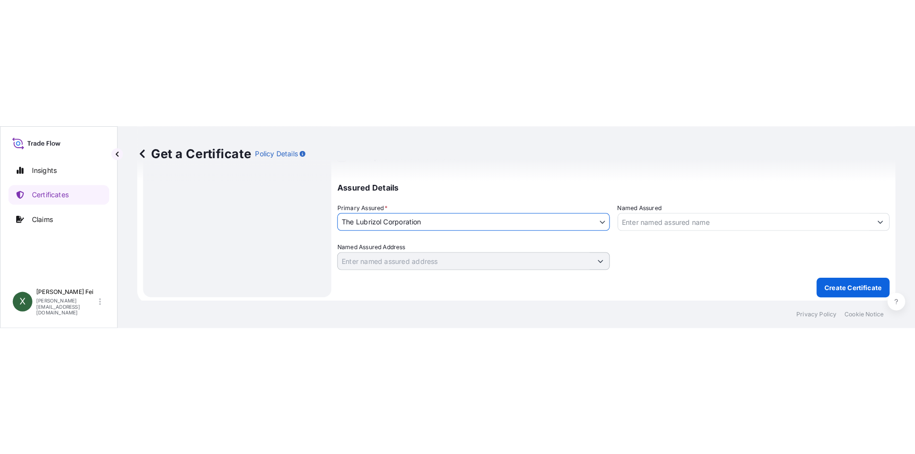
scroll to position [376, 0]
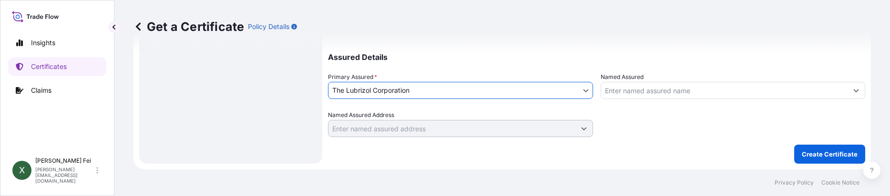
click at [635, 92] on input "Named Assured" at bounding box center [724, 90] width 247 height 17
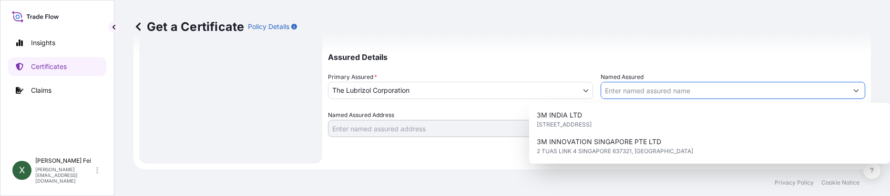
paste input "UNITED DETERGENT INDUSTRIES SDN BHD"
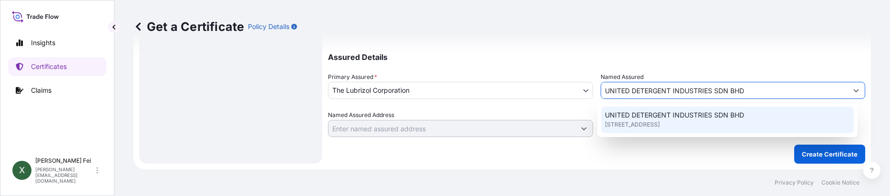
click at [660, 121] on span "[STREET_ADDRESS]" at bounding box center [632, 125] width 55 height 10
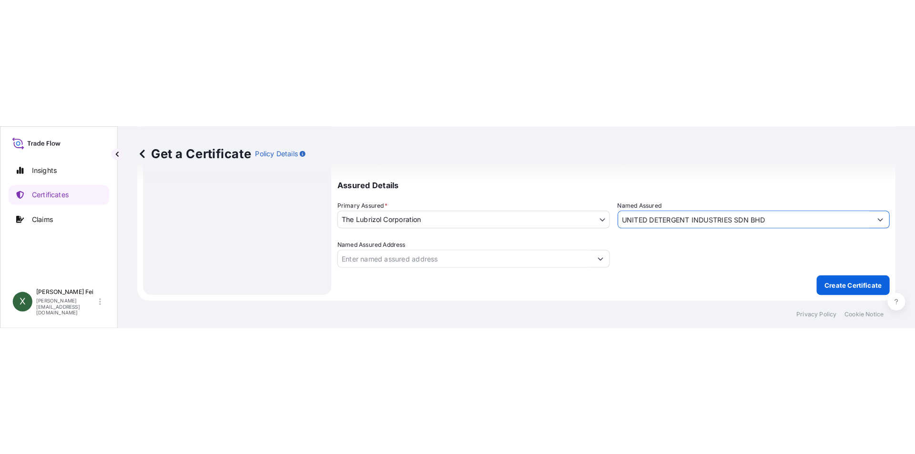
scroll to position [118, 0]
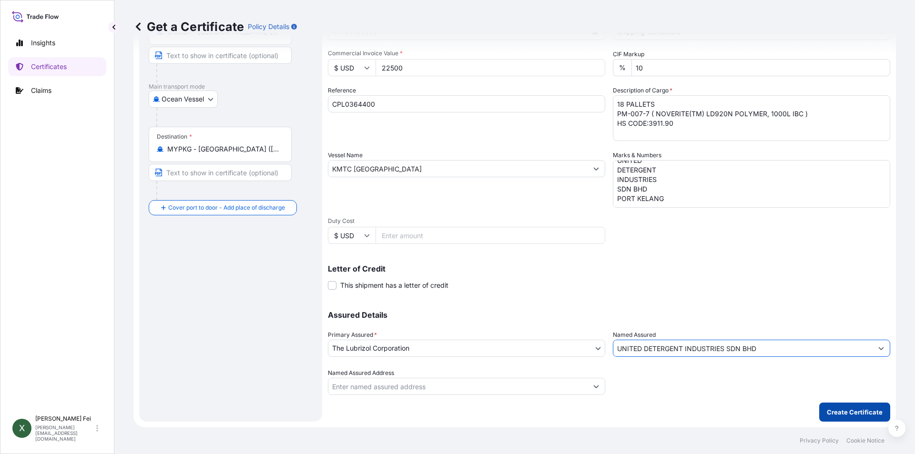
type input "UNITED DETERGENT INDUSTRIES SDN BHD"
click at [836, 413] on p "Create Certificate" at bounding box center [855, 413] width 56 height 10
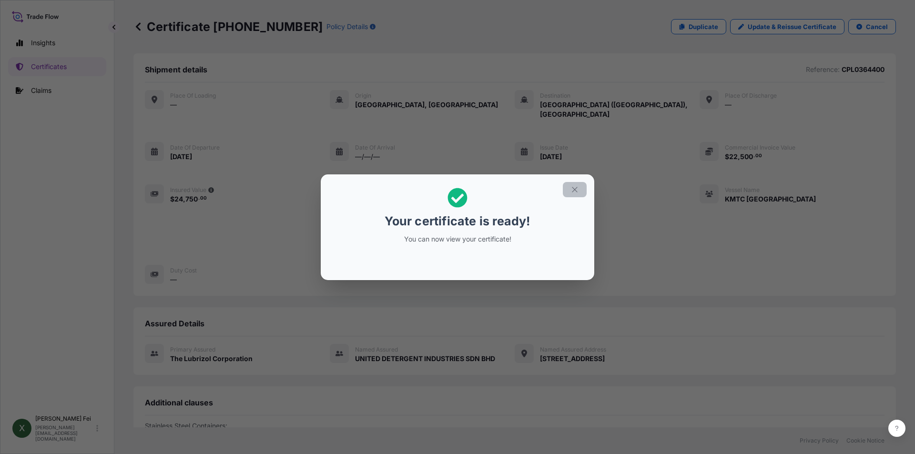
click at [573, 192] on icon "button" at bounding box center [574, 189] width 5 height 5
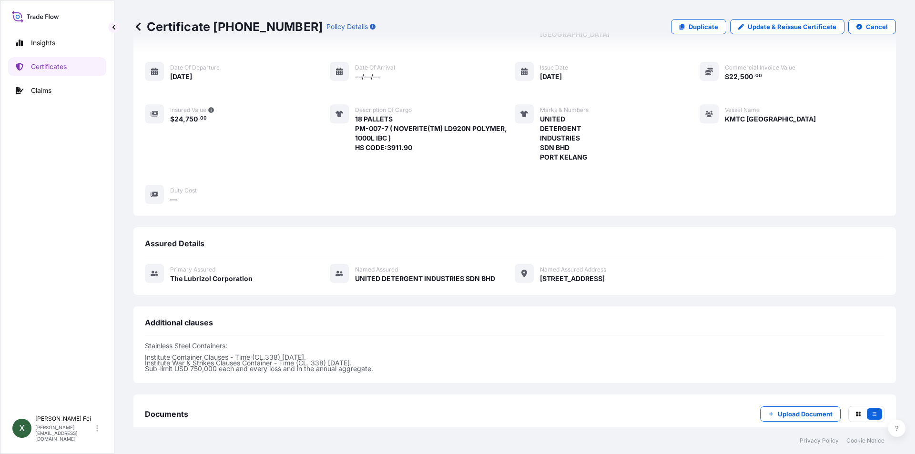
scroll to position [182, 0]
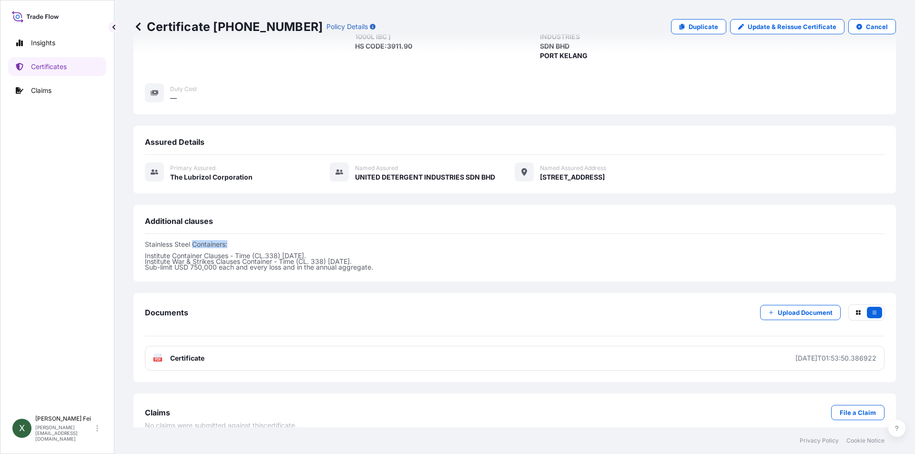
drag, startPoint x: 193, startPoint y: 236, endPoint x: 229, endPoint y: 236, distance: 36.7
click at [229, 242] on p "Stainless Steel Containers: Institute Container Clauses - Time (CL.338) [DATE].…" at bounding box center [515, 256] width 740 height 29
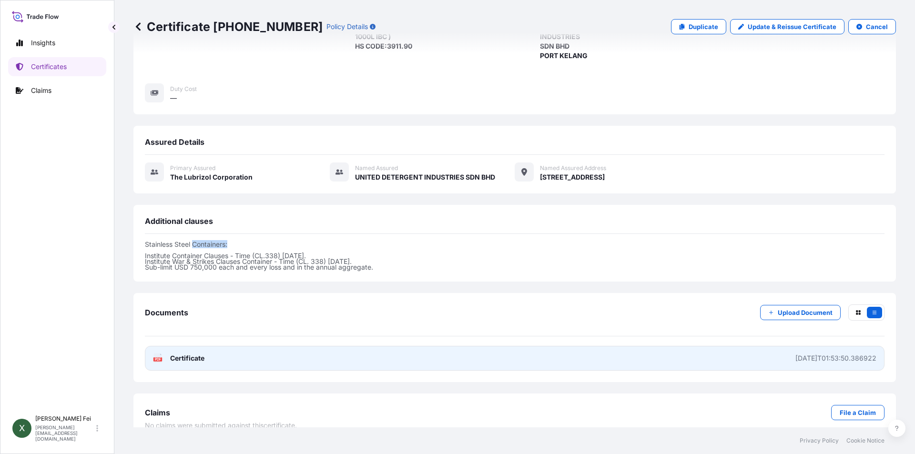
click at [292, 350] on link "PDF Certificate [DATE]T01:53:50.386922" at bounding box center [515, 358] width 740 height 25
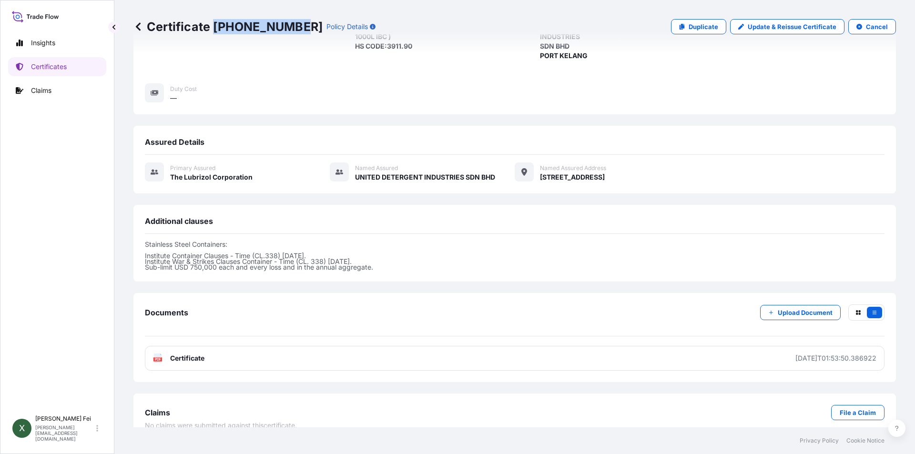
drag, startPoint x: 214, startPoint y: 26, endPoint x: 290, endPoint y: 26, distance: 76.3
click at [290, 26] on p "Certificate [PHONE_NUMBER]" at bounding box center [227, 26] width 189 height 15
copy p "[PHONE_NUMBER]"
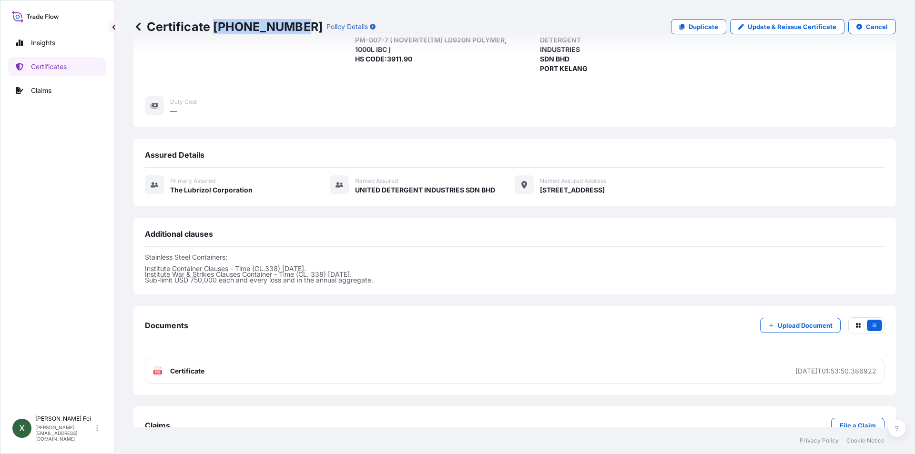
scroll to position [186, 0]
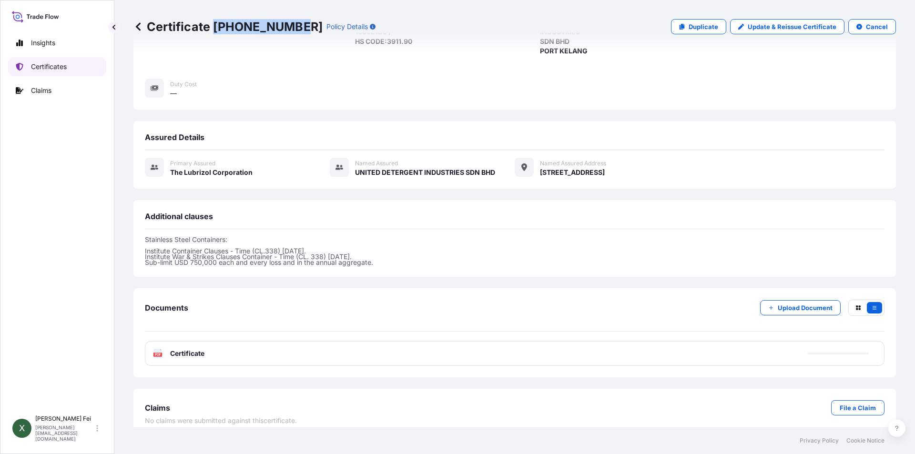
click at [77, 61] on link "Certificates" at bounding box center [57, 66] width 98 height 19
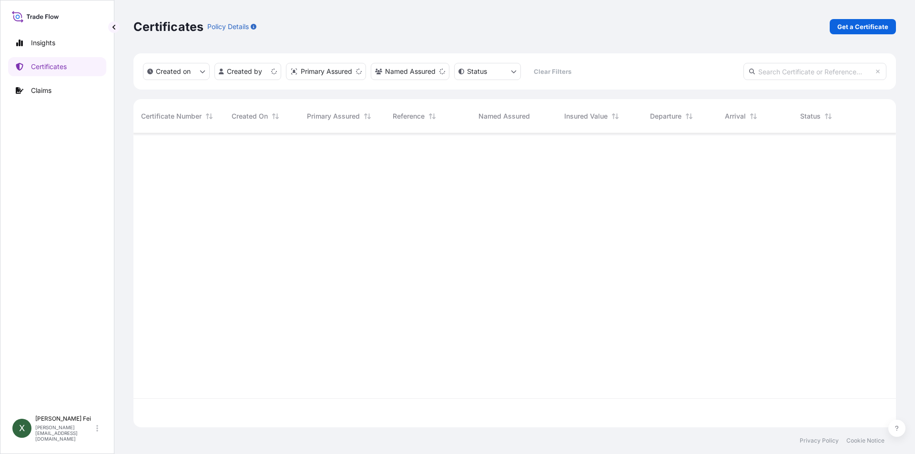
scroll to position [292, 756]
click at [850, 34] on div "Certificates Policy Details Get a Certificate" at bounding box center [514, 26] width 763 height 53
click at [851, 27] on p "Get a Certificate" at bounding box center [863, 27] width 51 height 10
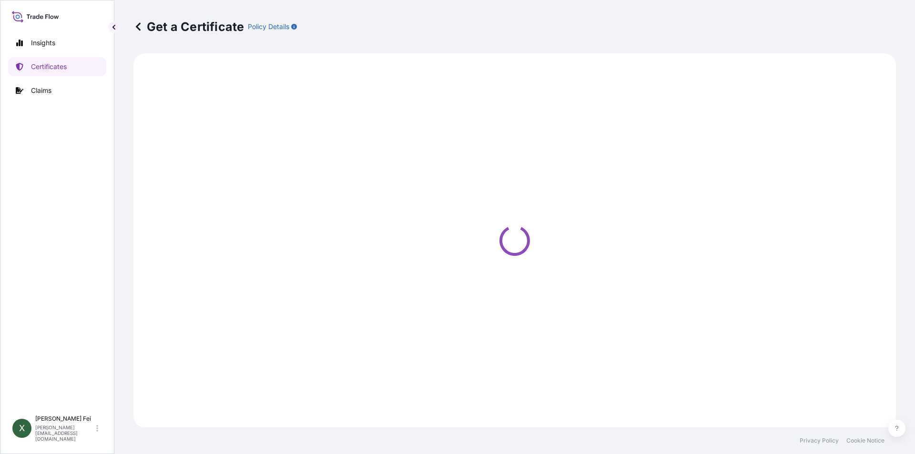
select select "Barge"
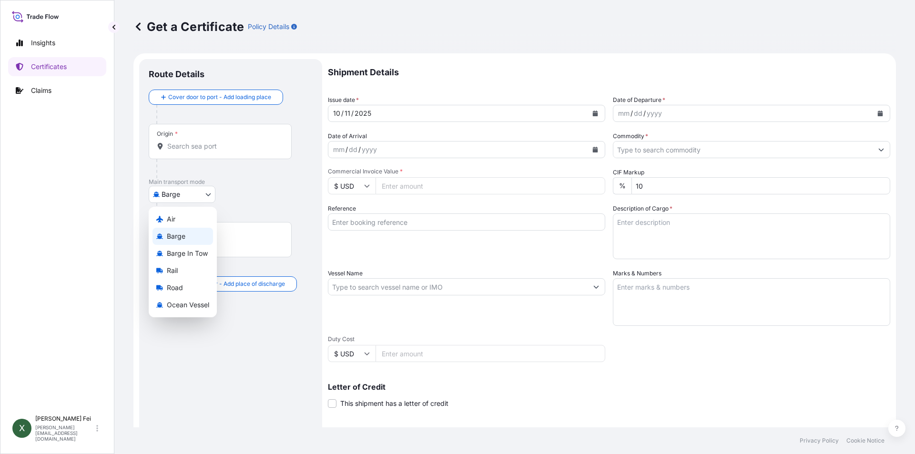
click at [163, 199] on body "Insights Certificates Claims X [PERSON_NAME] [PERSON_NAME][EMAIL_ADDRESS][DOMAI…" at bounding box center [457, 227] width 915 height 454
click at [195, 307] on span "Ocean Vessel" at bounding box center [188, 305] width 42 height 10
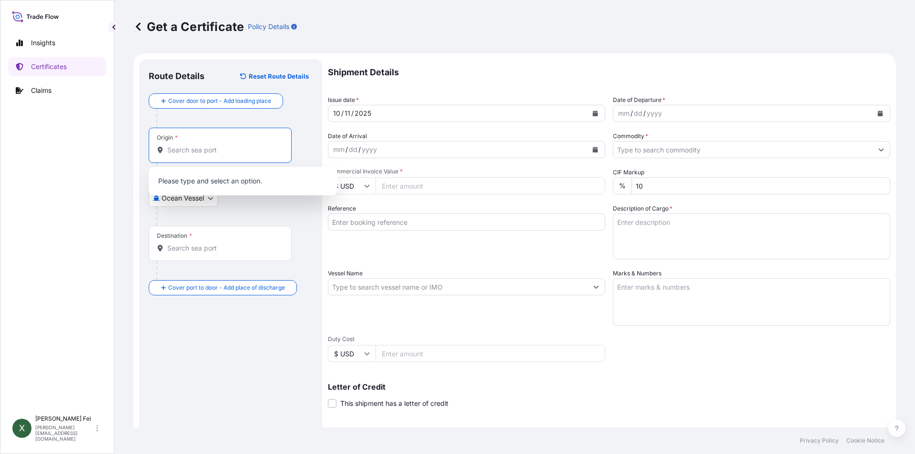
click at [207, 151] on input "Origin *" at bounding box center [223, 150] width 113 height 10
paste input "[GEOGRAPHIC_DATA]"
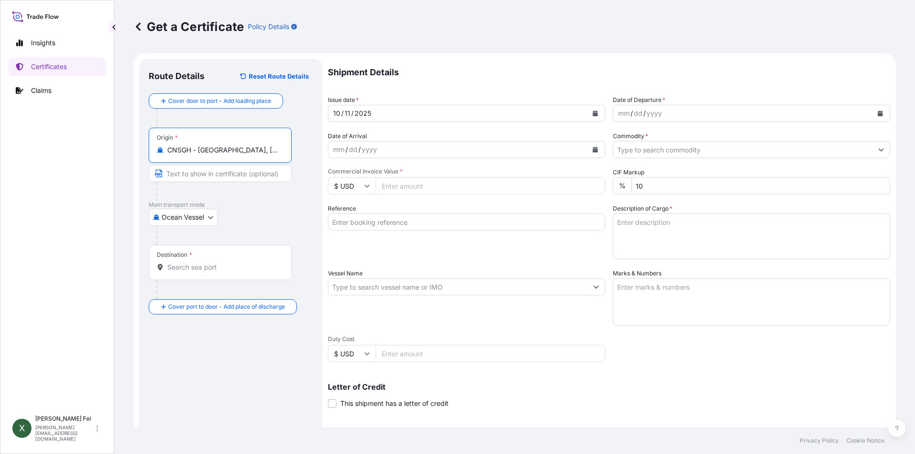
type input "CNSGH - [GEOGRAPHIC_DATA], [GEOGRAPHIC_DATA]"
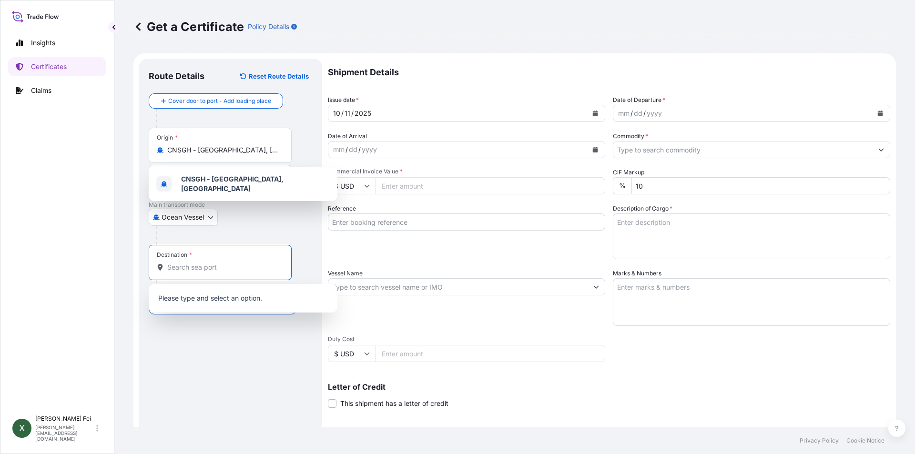
click at [178, 272] on input "Destination *" at bounding box center [223, 268] width 113 height 10
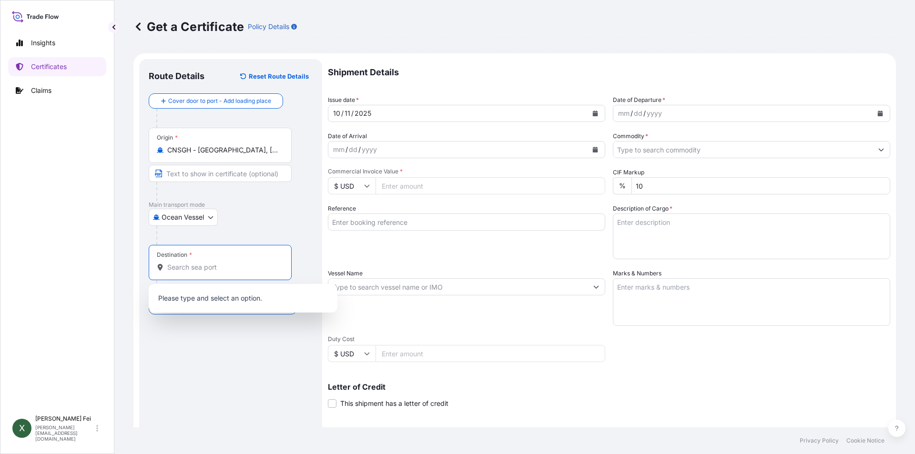
paste input "PORT KELANG"
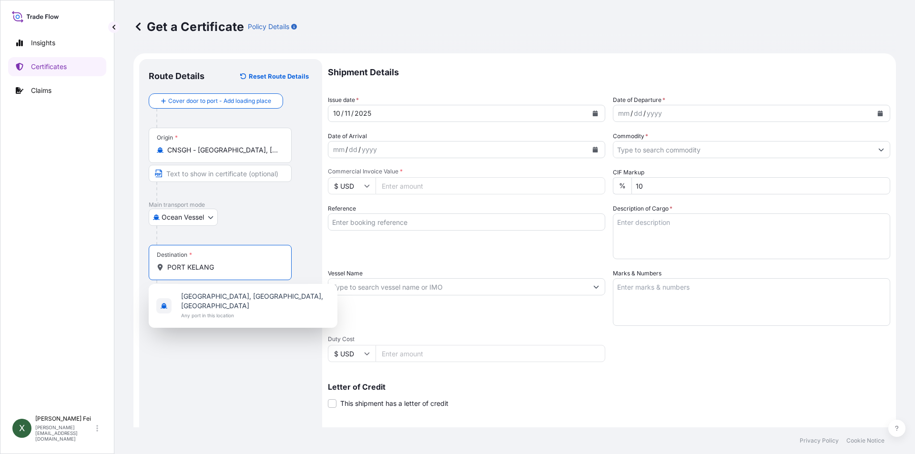
click at [195, 265] on input "PORT KELANG" at bounding box center [223, 268] width 113 height 10
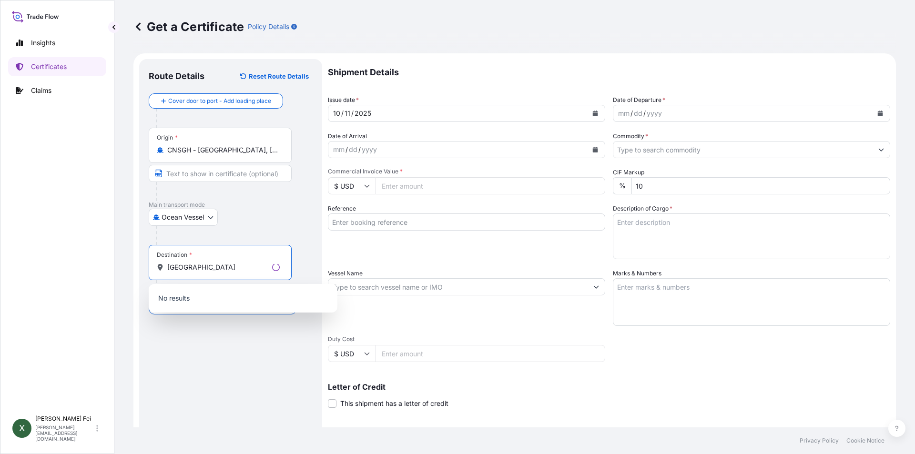
click at [235, 270] on input "[GEOGRAPHIC_DATA]" at bounding box center [217, 268] width 101 height 10
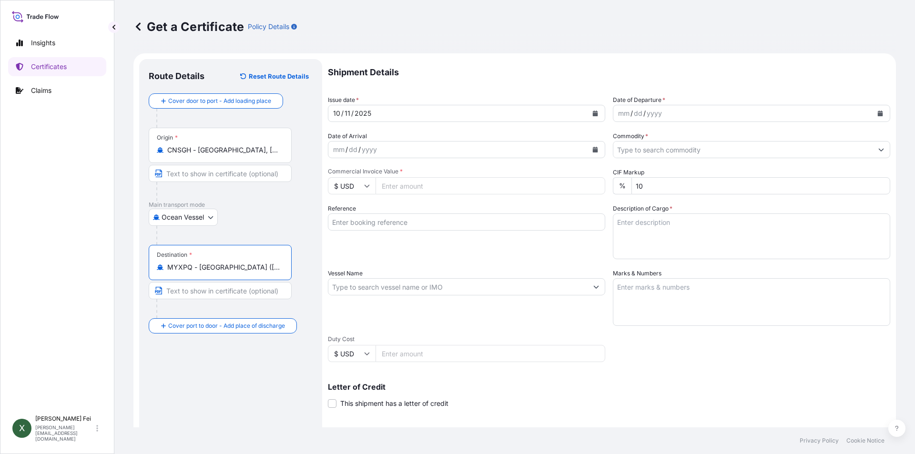
scroll to position [0, 21]
drag, startPoint x: 231, startPoint y: 266, endPoint x: 343, endPoint y: 276, distance: 112.0
click at [343, 276] on form "Route Details Reset Route Details Cover door to port - Add loading place Place …" at bounding box center [514, 299] width 763 height 492
drag, startPoint x: 235, startPoint y: 273, endPoint x: 208, endPoint y: 270, distance: 26.9
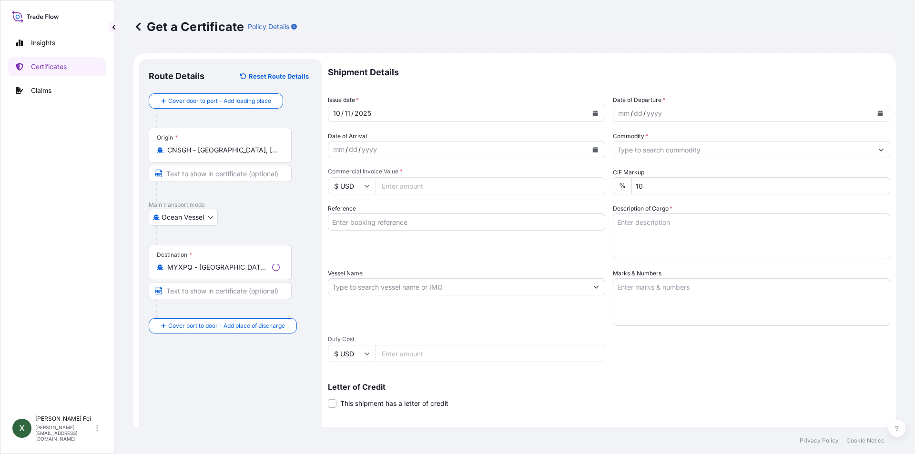
click at [208, 270] on div "Destination * MYXPQ - [GEOGRAPHIC_DATA] ([GEOGRAPHIC_DATA]), [GEOGRAPHIC_DATA]" at bounding box center [220, 262] width 143 height 35
click at [208, 270] on input "MYXPQ - [GEOGRAPHIC_DATA] ([GEOGRAPHIC_DATA]), [GEOGRAPHIC_DATA]" at bounding box center [217, 268] width 101 height 10
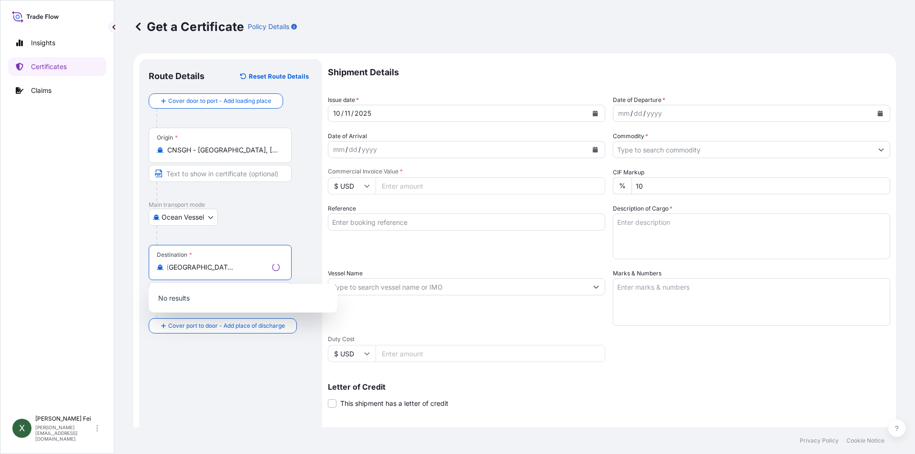
scroll to position [0, 21]
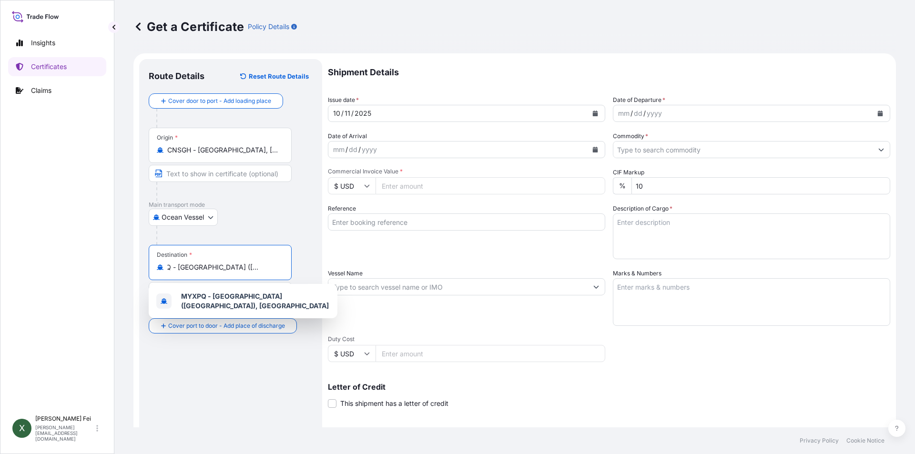
drag, startPoint x: 209, startPoint y: 267, endPoint x: 178, endPoint y: 264, distance: 31.6
click at [178, 264] on input "MYXPQ - [GEOGRAPHIC_DATA] ([GEOGRAPHIC_DATA]), [GEOGRAPHIC_DATA]" at bounding box center [223, 268] width 113 height 10
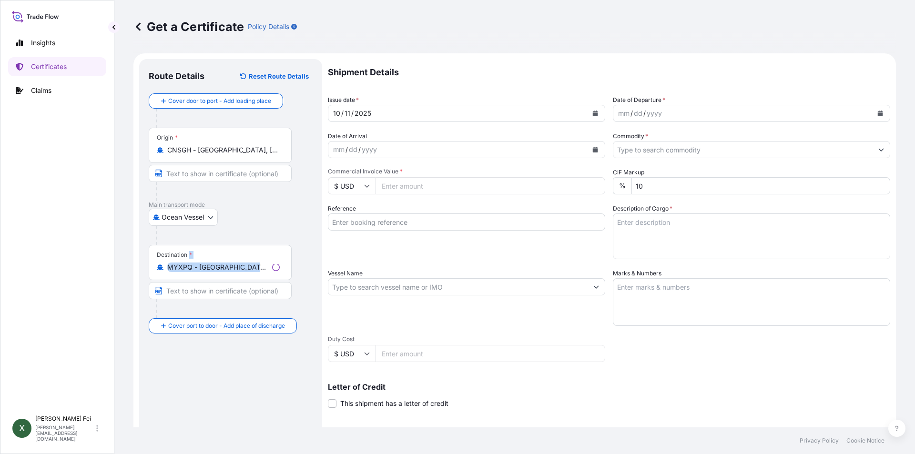
scroll to position [0, 0]
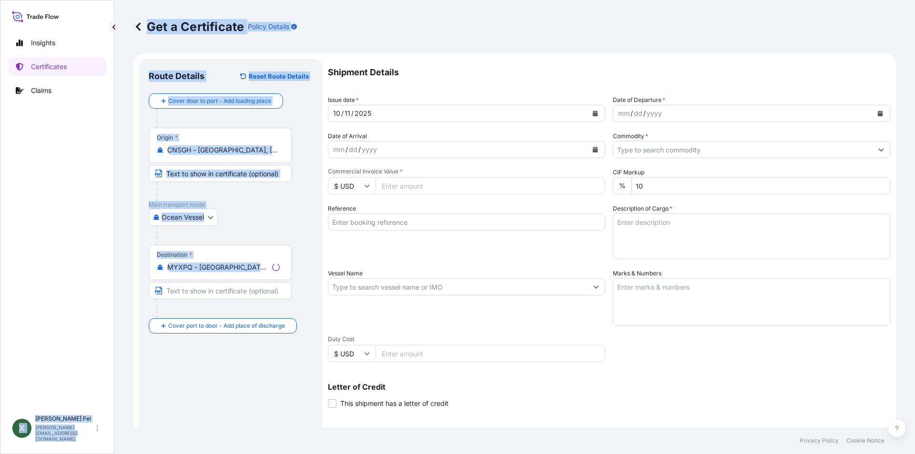
drag, startPoint x: 275, startPoint y: 271, endPoint x: 92, endPoint y: 272, distance: 182.1
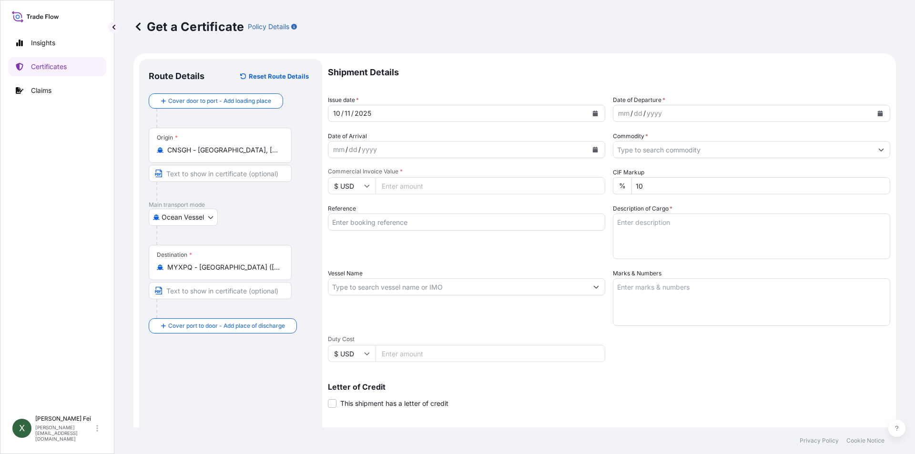
drag, startPoint x: 208, startPoint y: 383, endPoint x: 217, endPoint y: 362, distance: 23.1
click at [209, 383] on div "Route Details Reset Route Details Cover door to port - Add loading place Place …" at bounding box center [231, 300] width 164 height 462
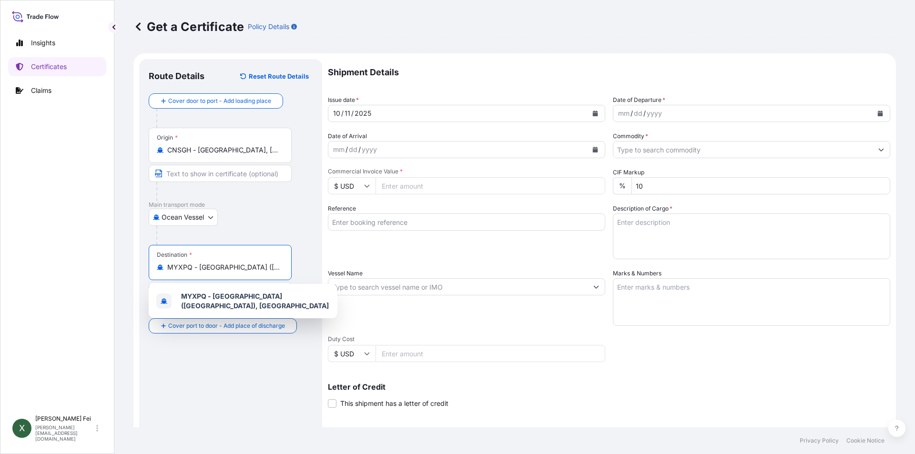
click at [251, 267] on input "MYXPQ - [GEOGRAPHIC_DATA] ([GEOGRAPHIC_DATA]), [GEOGRAPHIC_DATA]" at bounding box center [223, 268] width 113 height 10
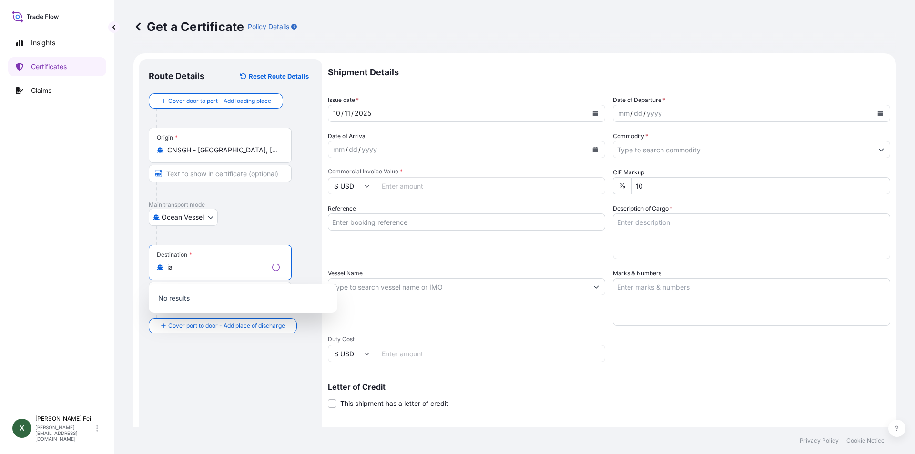
type input "a"
click at [251, 267] on input "Destination *" at bounding box center [217, 268] width 101 height 10
paste input "[GEOGRAPHIC_DATA]"
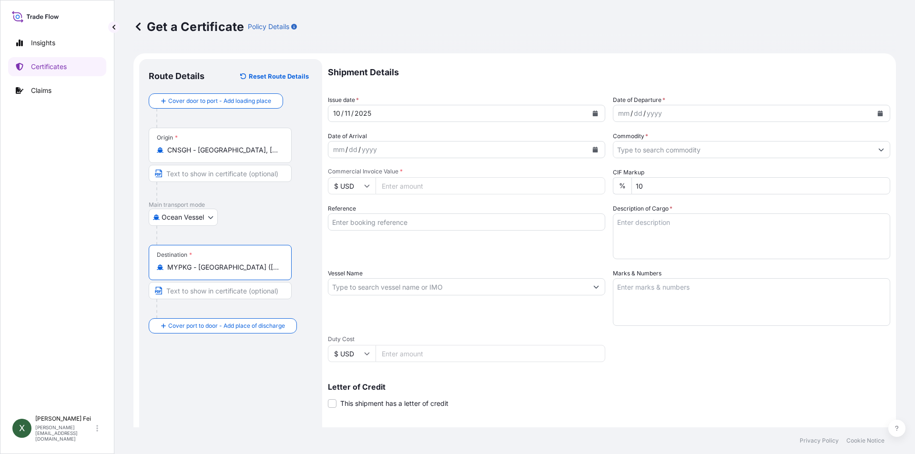
type input "MYPKG - [GEOGRAPHIC_DATA] ([GEOGRAPHIC_DATA]), [GEOGRAPHIC_DATA]"
click at [595, 112] on button "Calendar" at bounding box center [595, 113] width 15 height 15
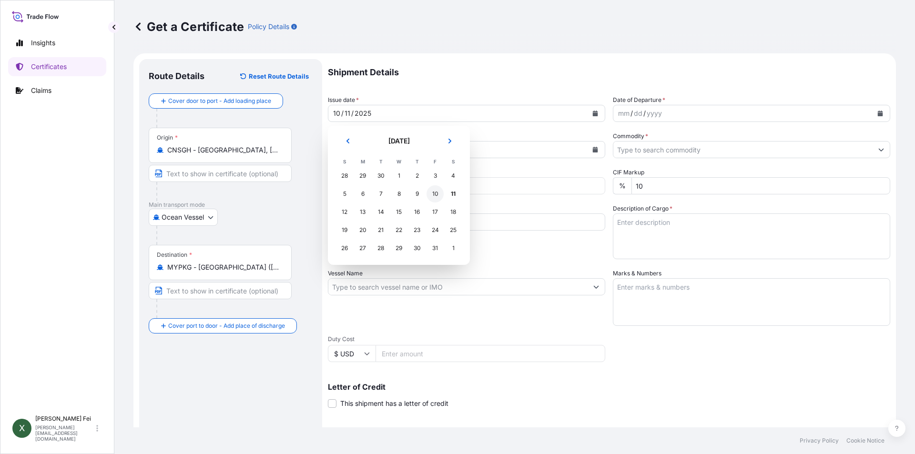
click at [436, 199] on div "10" at bounding box center [435, 193] width 17 height 17
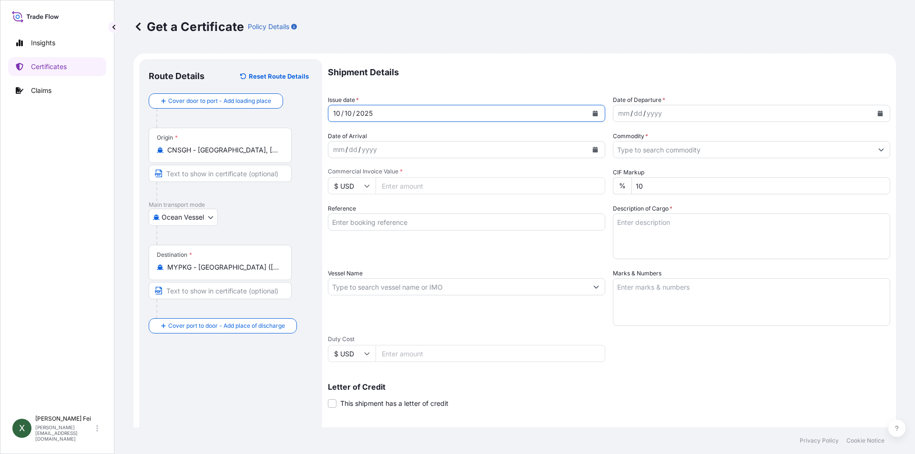
click at [876, 111] on button "Calendar" at bounding box center [880, 113] width 15 height 15
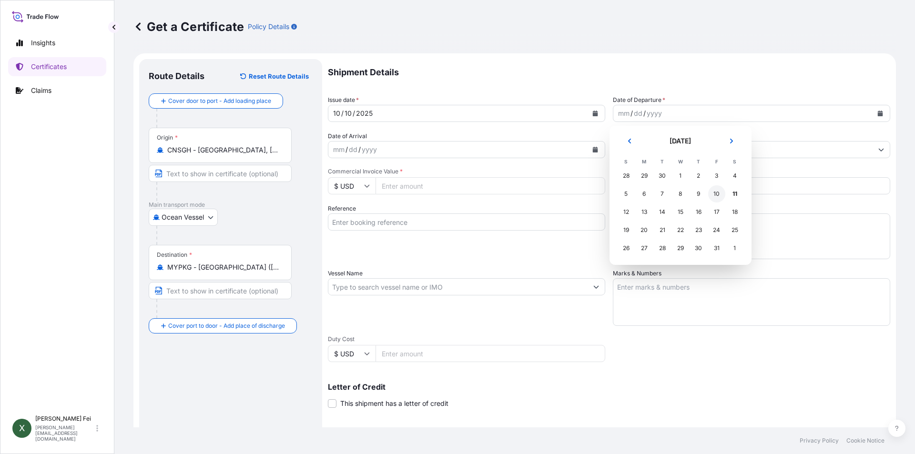
click at [720, 192] on div "10" at bounding box center [716, 193] width 17 height 17
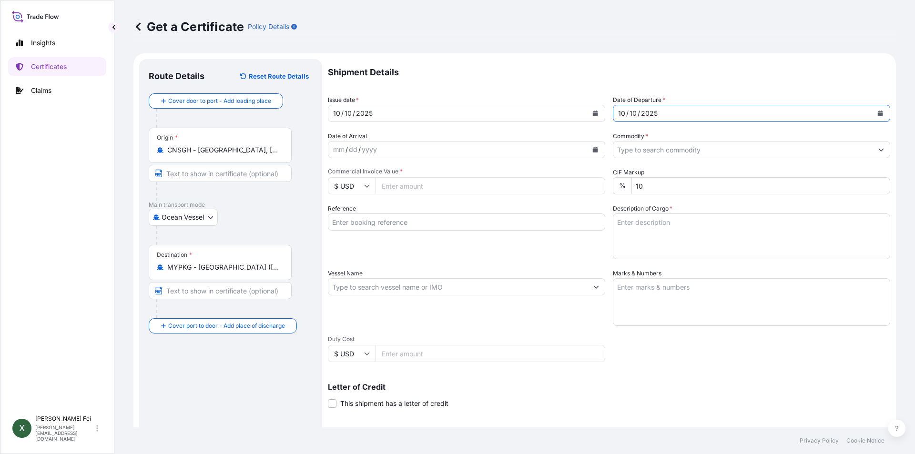
click at [703, 145] on input "Commodity *" at bounding box center [743, 149] width 259 height 17
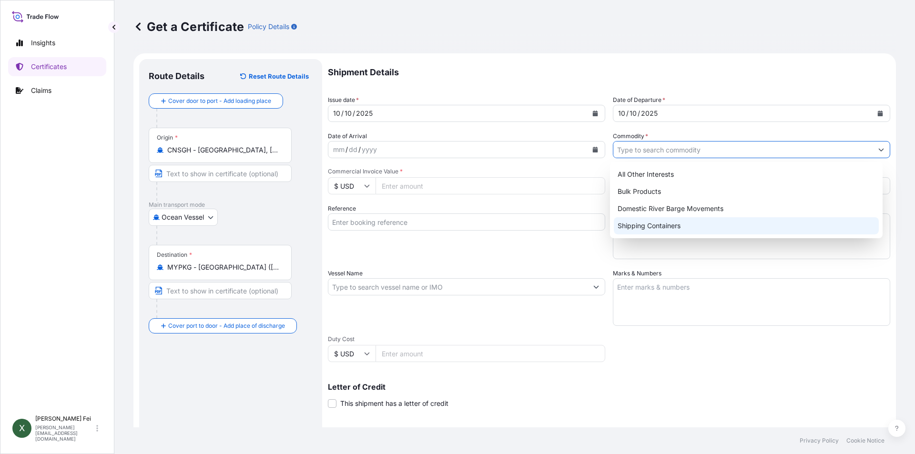
click at [675, 227] on div "Shipping Containers" at bounding box center [747, 225] width 266 height 17
type input "Shipping Containers"
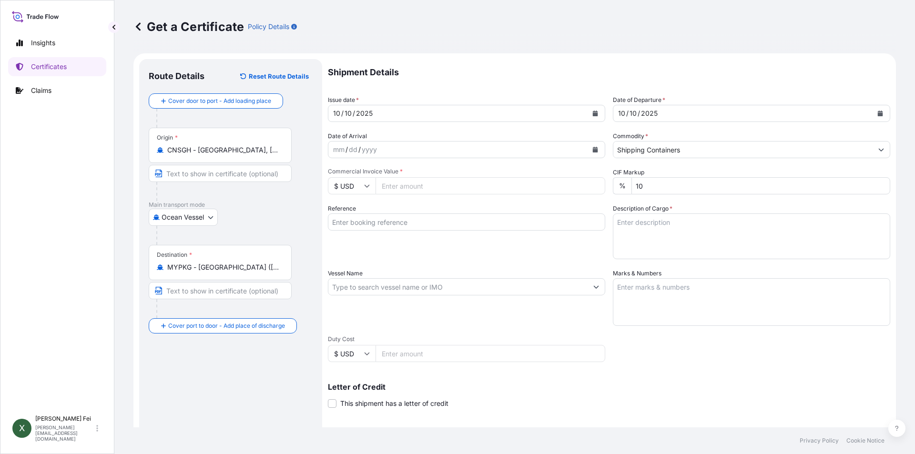
click at [396, 192] on input "Commercial Invoice Value *" at bounding box center [491, 185] width 230 height 17
type input "33674.15"
click at [439, 258] on div "Reference" at bounding box center [466, 231] width 277 height 55
click at [371, 220] on input "Reference" at bounding box center [466, 222] width 277 height 17
paste input "CPL0364431"
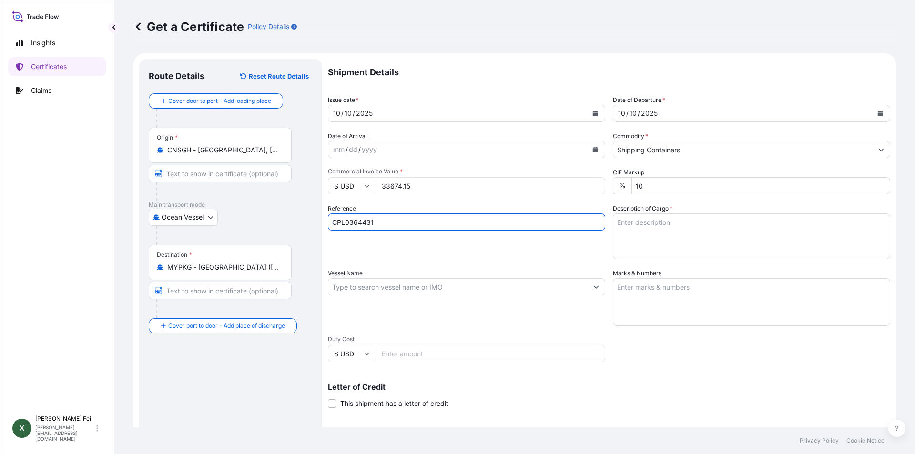
type input "CPL0364431"
click at [362, 249] on div "Reference CPL0364431" at bounding box center [466, 231] width 277 height 55
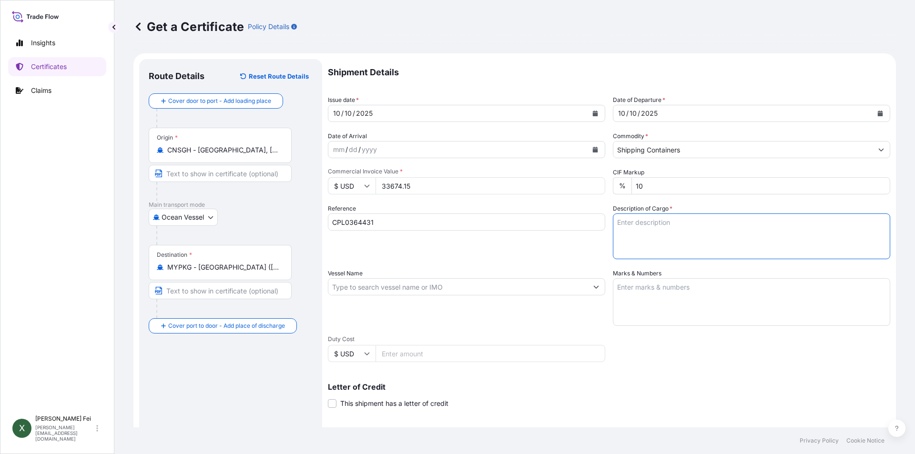
click at [651, 222] on textarea "Description of Cargo *" at bounding box center [751, 237] width 277 height 46
paste textarea "20 PALLETS"
paste textarea "CARBOPOL(R) AQUA 30 POLYMER,"
paste textarea "55G PL OH DRU"
paste textarea "HS CODE:3906.90"
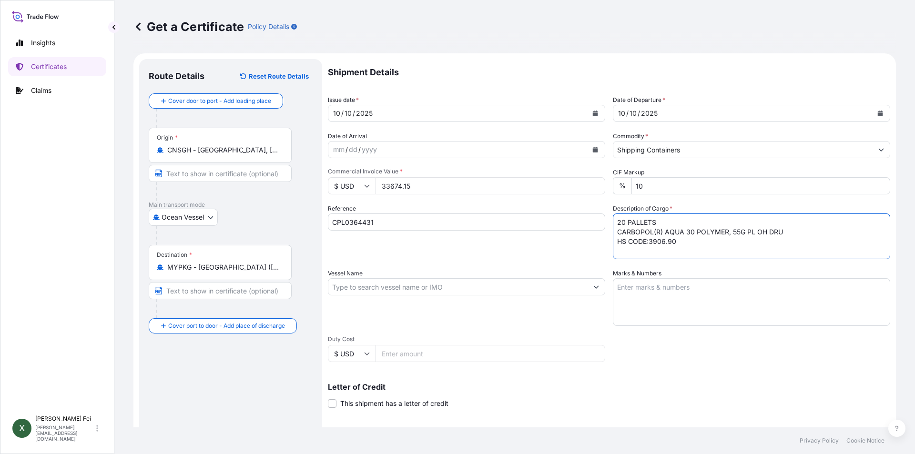
paste textarea "RM-003-1 ( NOVETHIX(TM) HC200"
paste textarea "POLYMER, [STREET_ADDRESS] )"
paste textarea "HS CODE:3906.90"
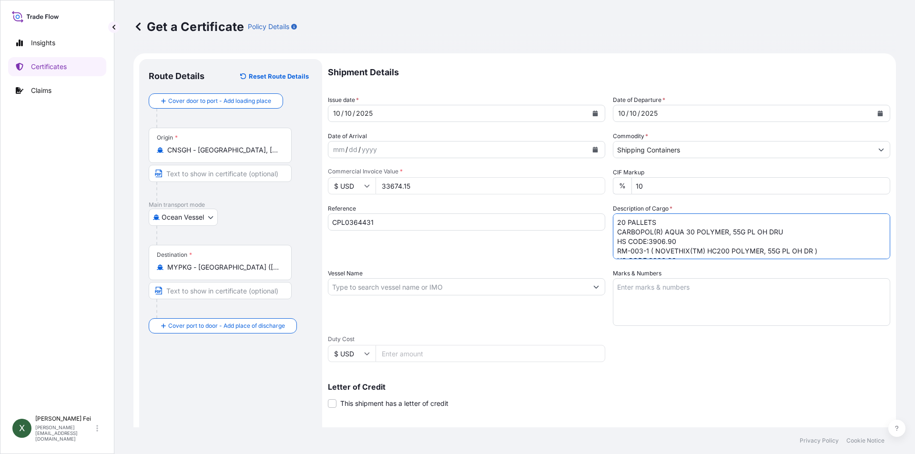
type textarea "20 PALLETS CARBOPOL(R) AQUA 30 POLYMER, 55G PL OH DRU HS CODE:3906.90 RM-003-1 …"
click at [358, 287] on input "Vessel Name" at bounding box center [457, 286] width 259 height 17
paste input "KMTC [GEOGRAPHIC_DATA]"
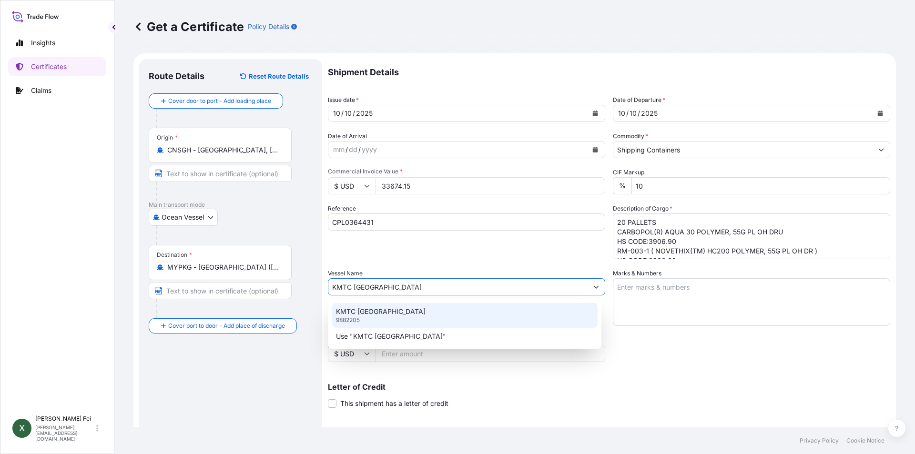
click at [370, 316] on p "KMTC [GEOGRAPHIC_DATA]" at bounding box center [381, 312] width 90 height 10
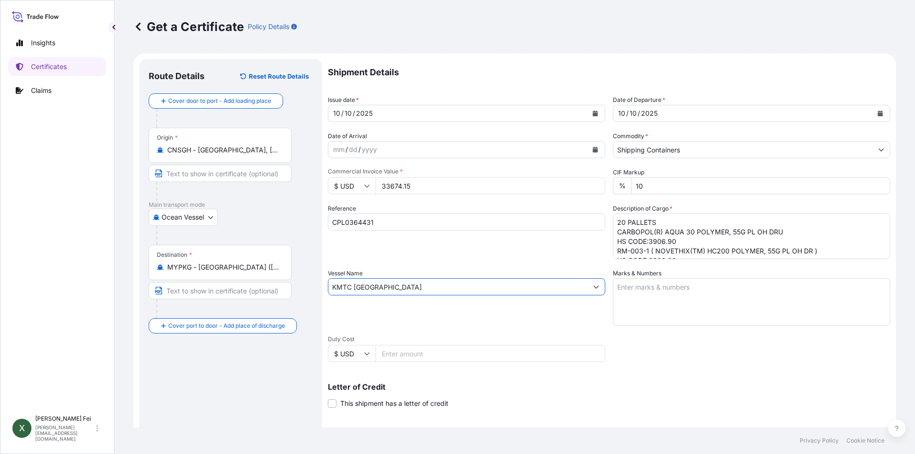
type input "KMTC [GEOGRAPHIC_DATA]"
click at [672, 297] on textarea "Marks & Numbers" at bounding box center [751, 302] width 277 height 48
paste textarea "UNITED"
paste textarea "DETERGENT"
paste textarea "INDUSTRIES"
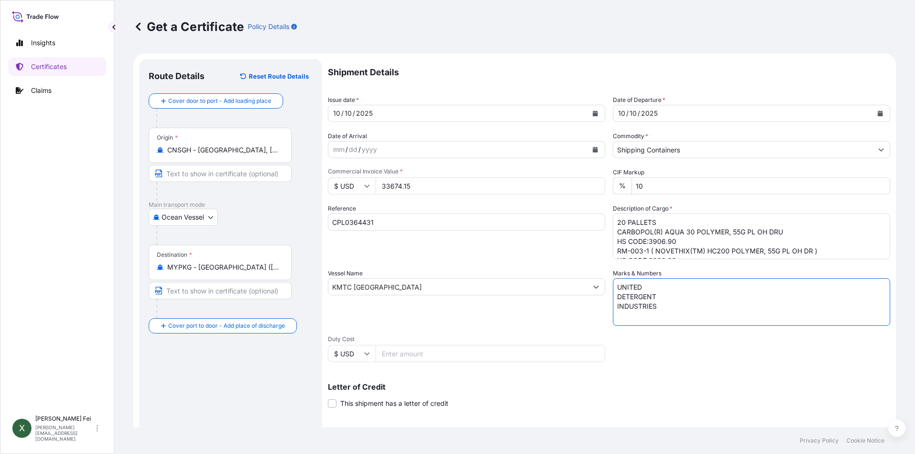
paste textarea "SDN BHD"
paste textarea "PORT KELANG"
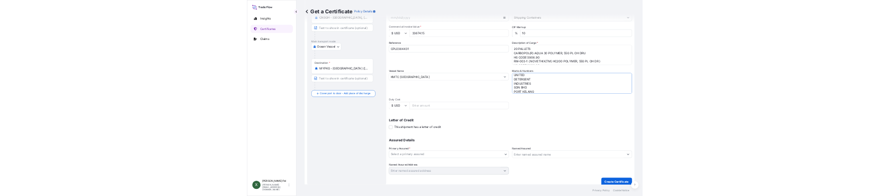
scroll to position [118, 0]
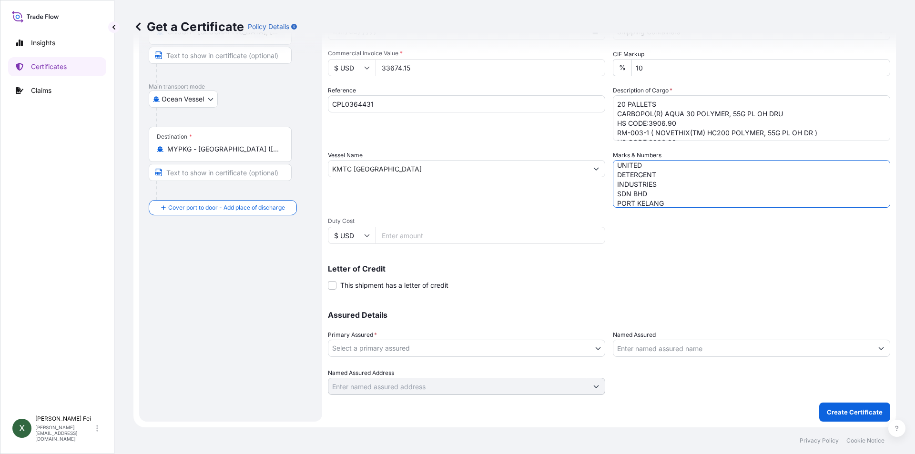
type textarea "UNITED DETERGENT INDUSTRIES SDN BHD PORT KELANG"
click at [450, 350] on body "Insights Certificates Claims X [PERSON_NAME] [PERSON_NAME][EMAIL_ADDRESS][DOMAI…" at bounding box center [457, 227] width 915 height 454
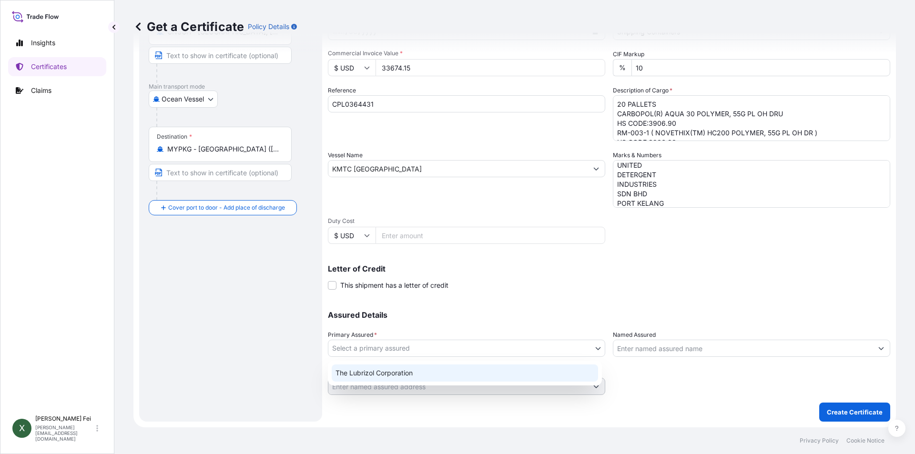
click at [395, 373] on div "The Lubrizol Corporation" at bounding box center [465, 373] width 266 height 17
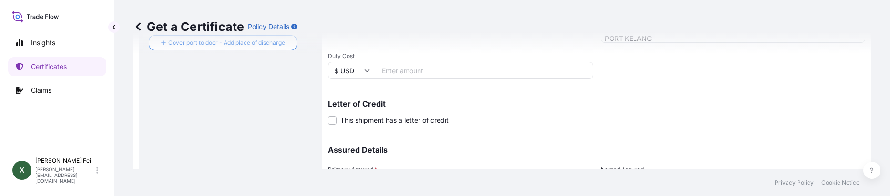
scroll to position [376, 0]
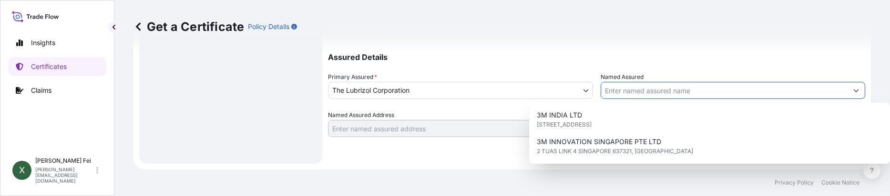
click at [628, 94] on input "Named Assured" at bounding box center [724, 90] width 247 height 17
paste input "UNITED DETERGENT INDUSTRIES SDN BHD"
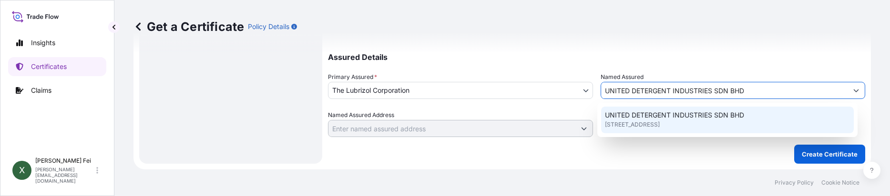
click at [660, 124] on span "[STREET_ADDRESS]" at bounding box center [632, 125] width 55 height 10
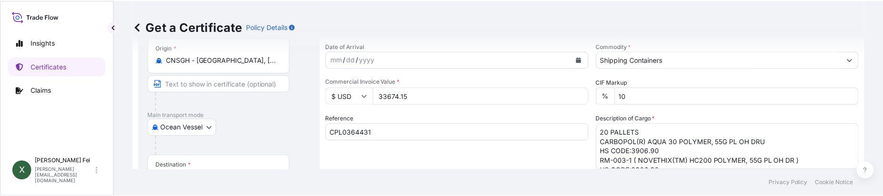
scroll to position [104, 0]
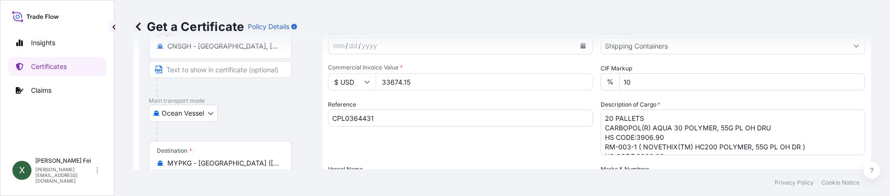
type input "UNITED DETERGENT INDUSTRIES SDN BHD"
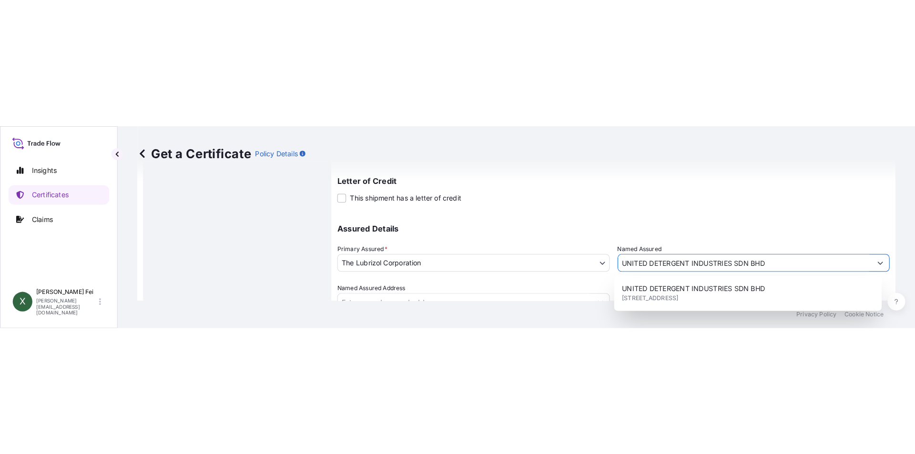
scroll to position [376, 0]
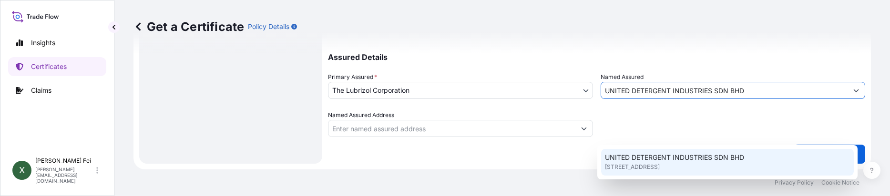
click at [657, 152] on div "UNITED DETERGENT INDUSTRIES SDN BHD [STREET_ADDRESS]" at bounding box center [727, 162] width 253 height 27
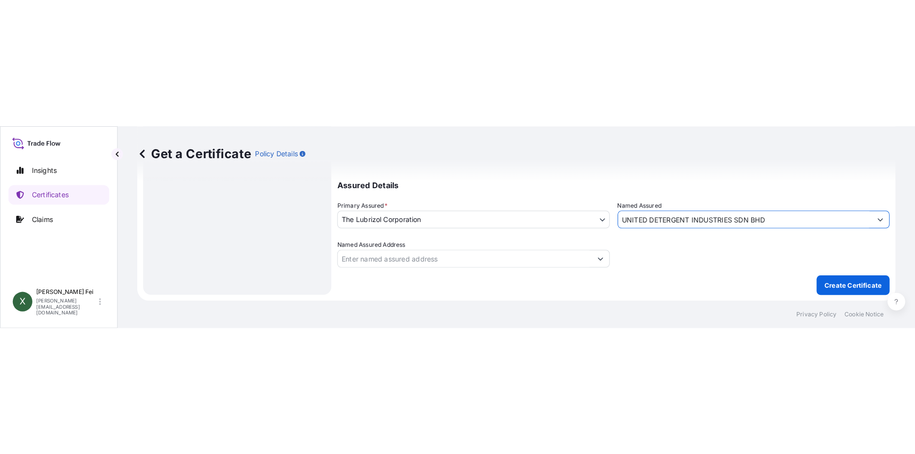
scroll to position [118, 0]
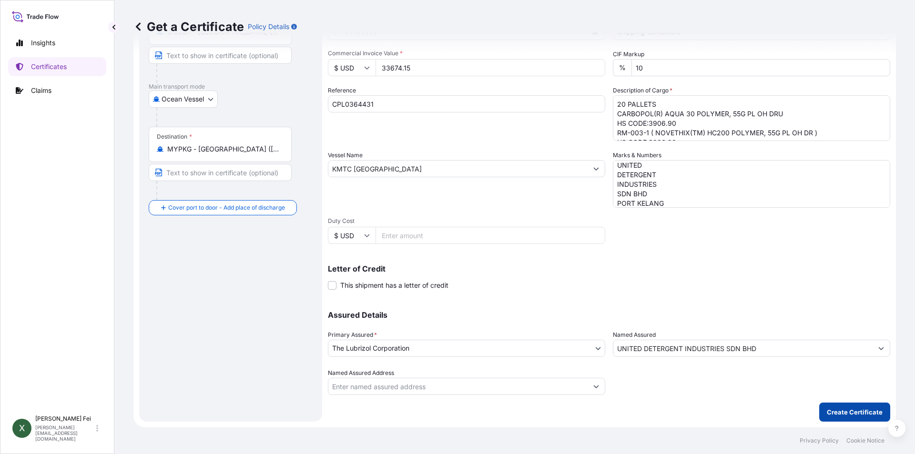
click at [831, 408] on p "Create Certificate" at bounding box center [855, 413] width 56 height 10
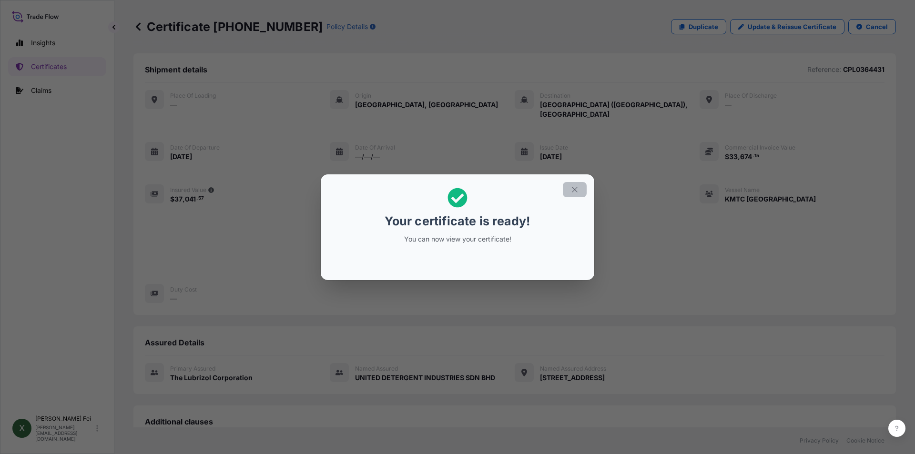
click at [571, 190] on icon "button" at bounding box center [575, 189] width 9 height 9
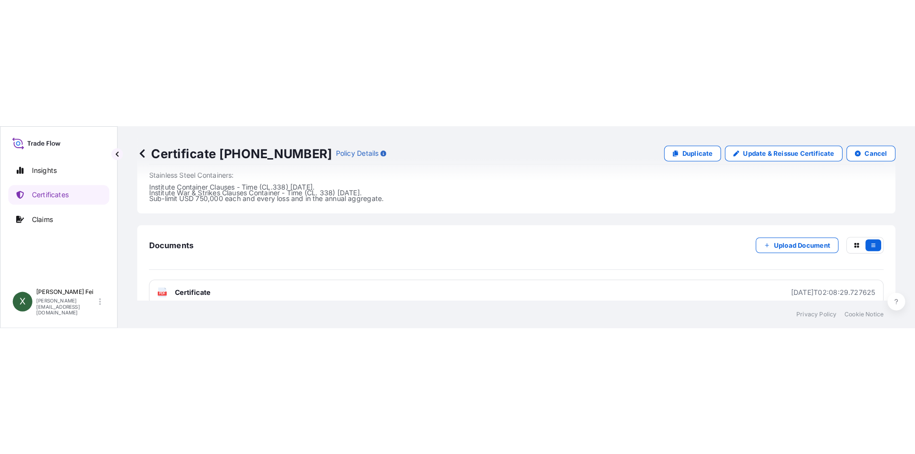
scroll to position [463, 0]
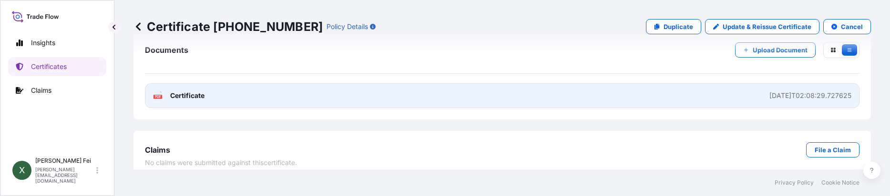
click at [495, 83] on link "PDF Certificate [DATE]T02:08:29.727625" at bounding box center [502, 95] width 715 height 25
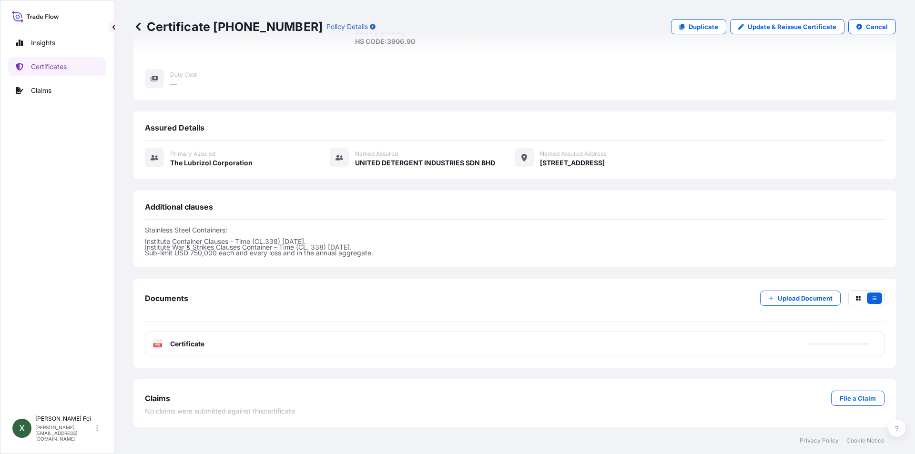
scroll to position [205, 0]
